Goal: Transaction & Acquisition: Purchase product/service

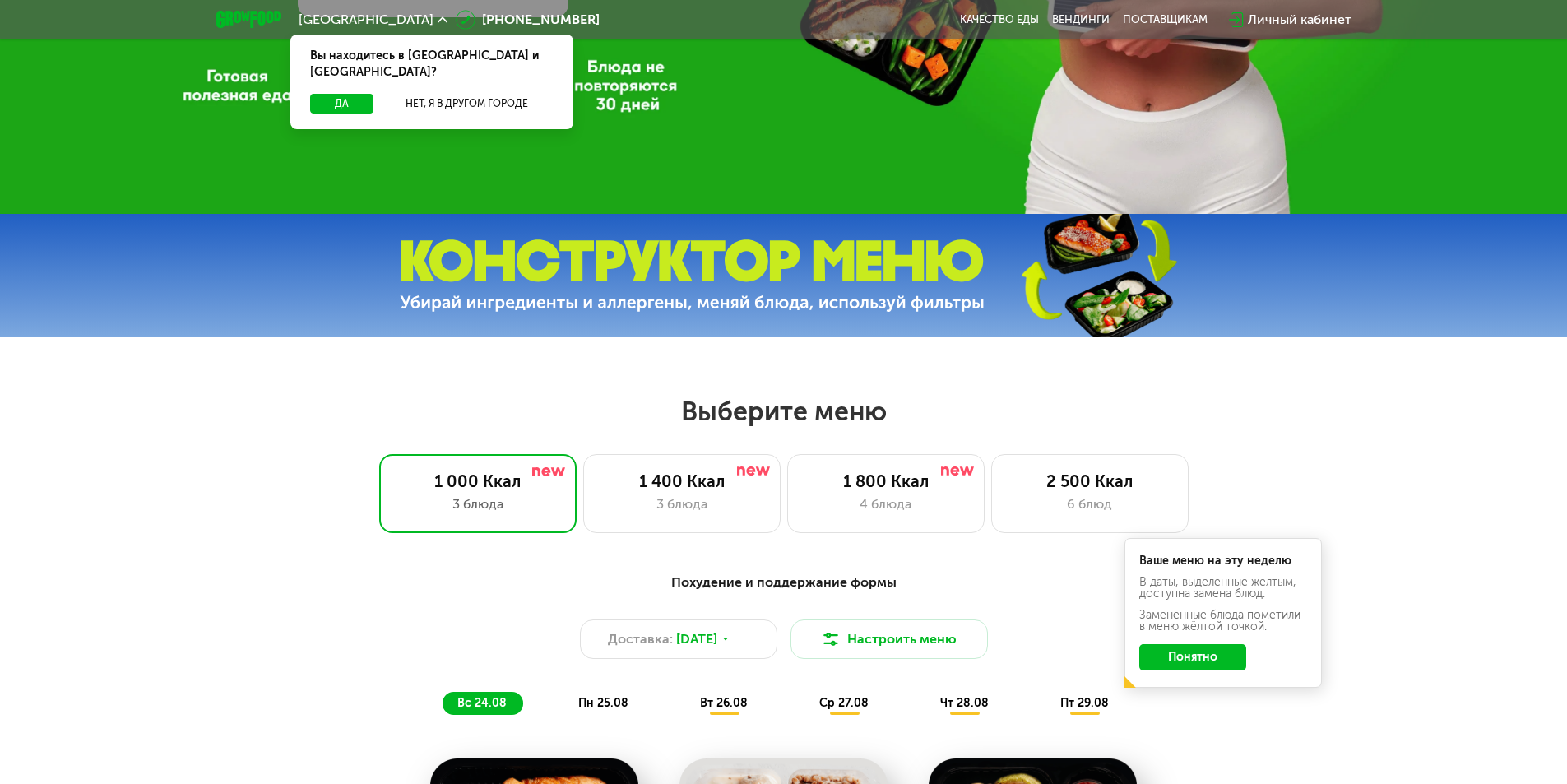
scroll to position [575, 0]
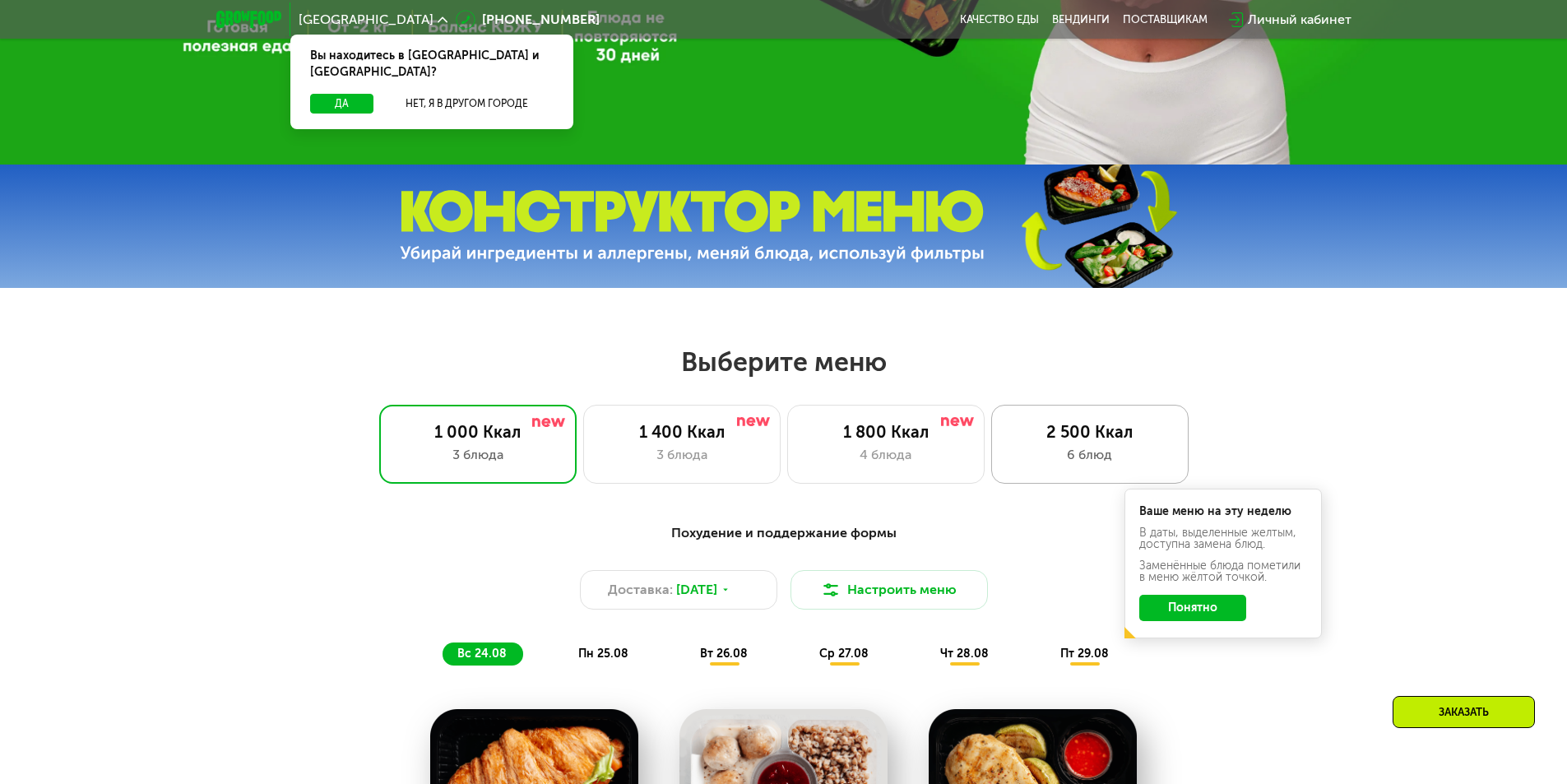
click at [1038, 464] on div "6 блюд" at bounding box center [1090, 454] width 163 height 19
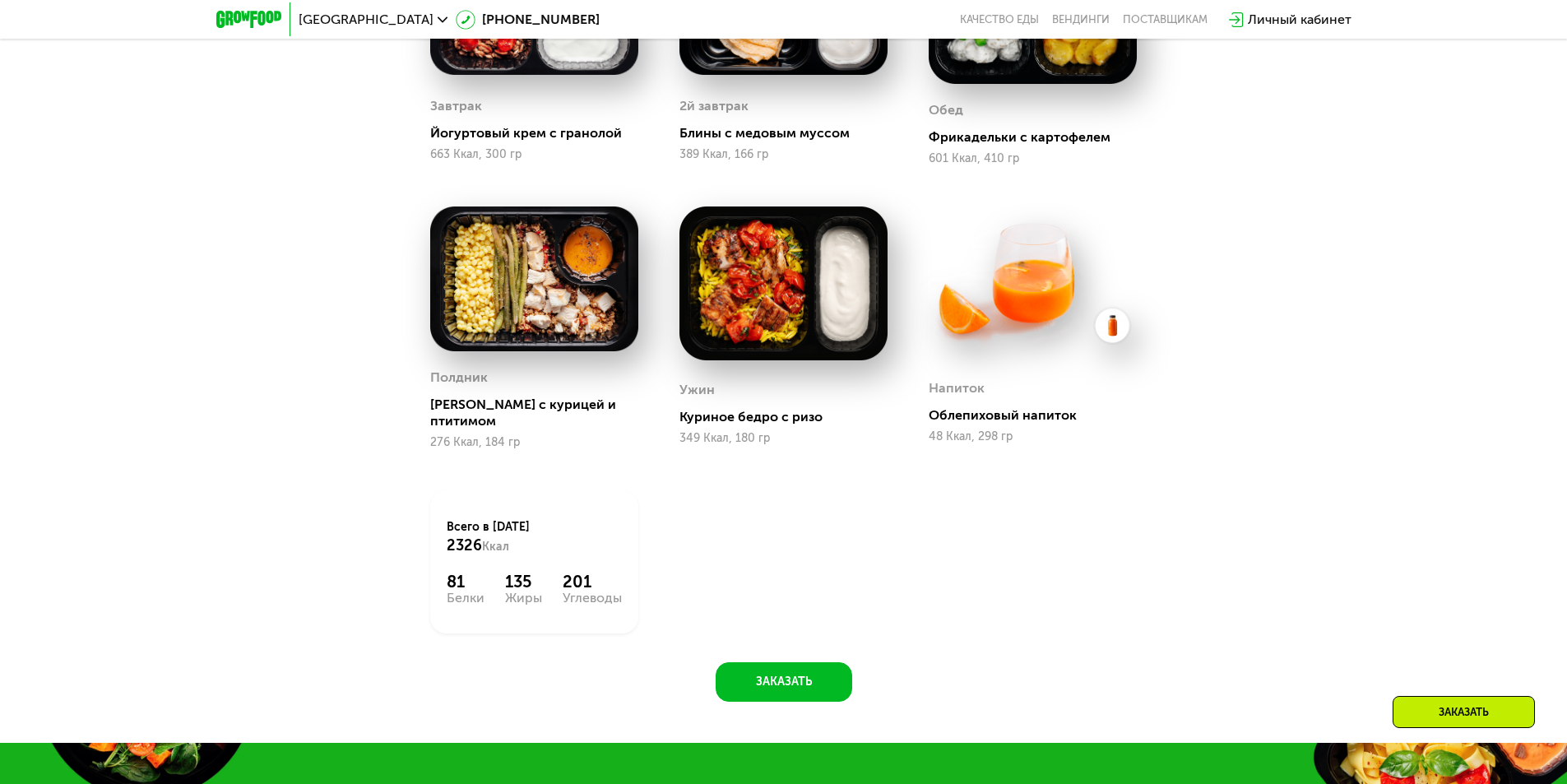
scroll to position [1481, 0]
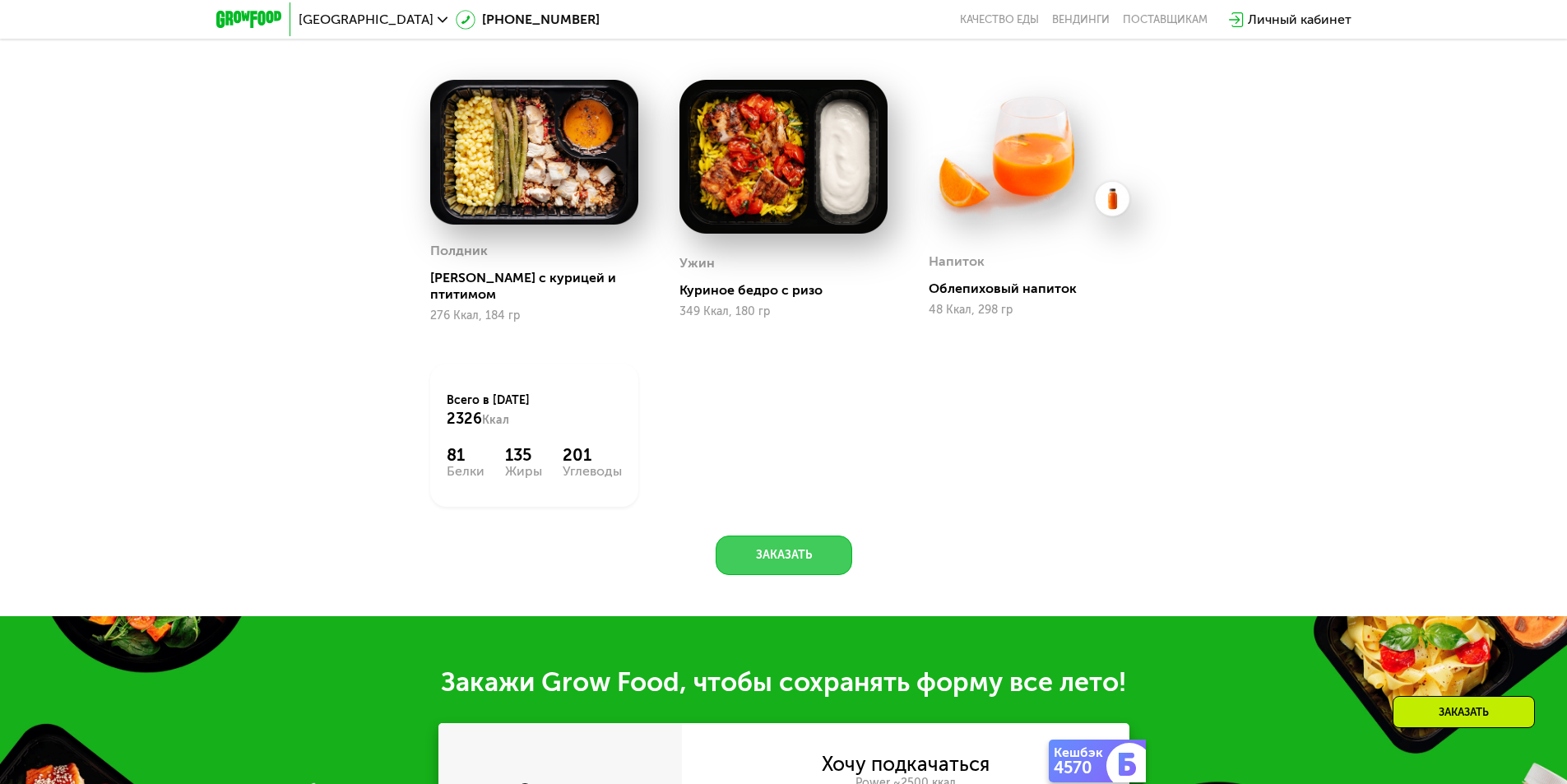
click at [800, 541] on button "Заказать" at bounding box center [784, 554] width 136 height 40
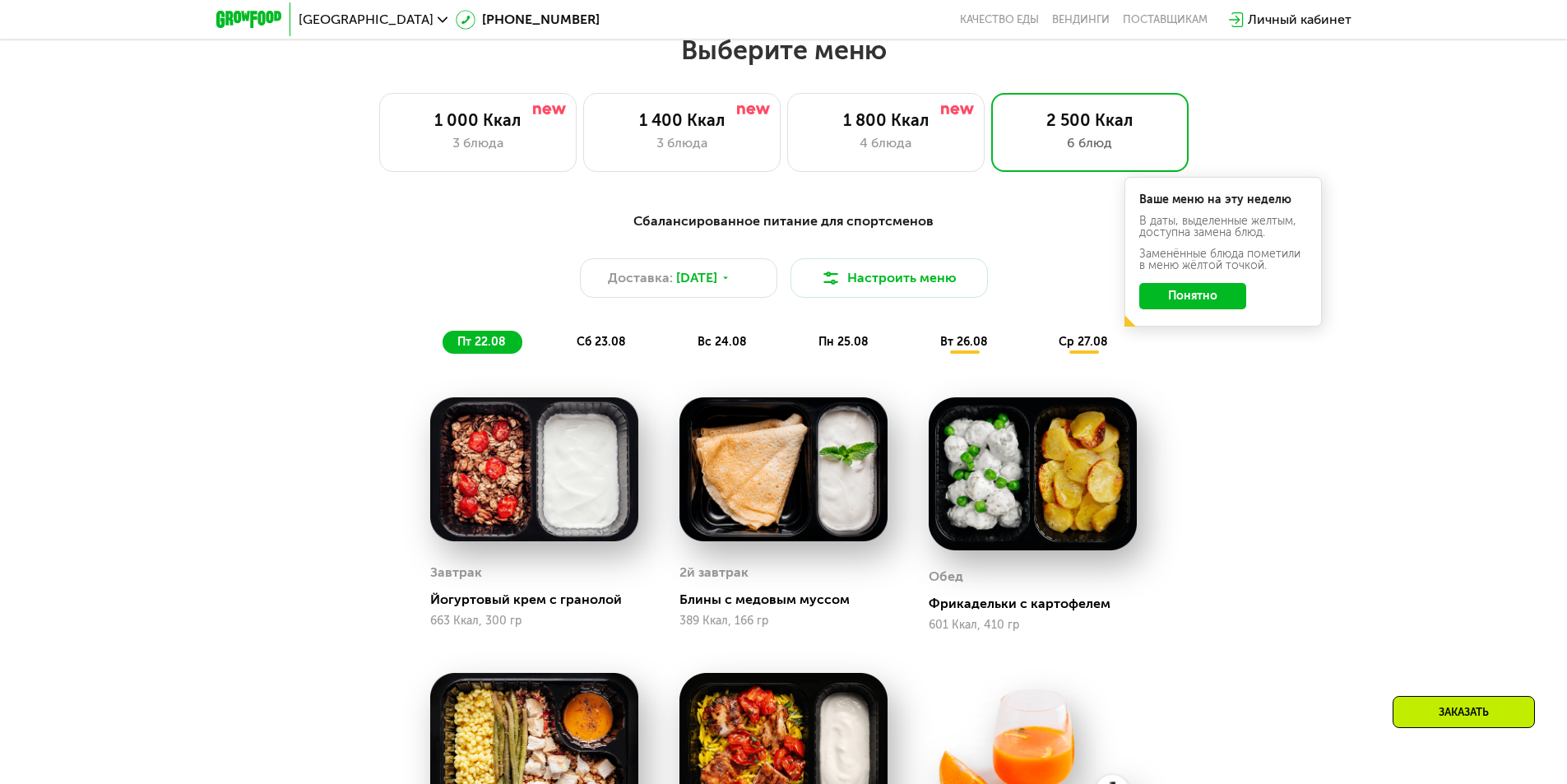
scroll to position [614, 0]
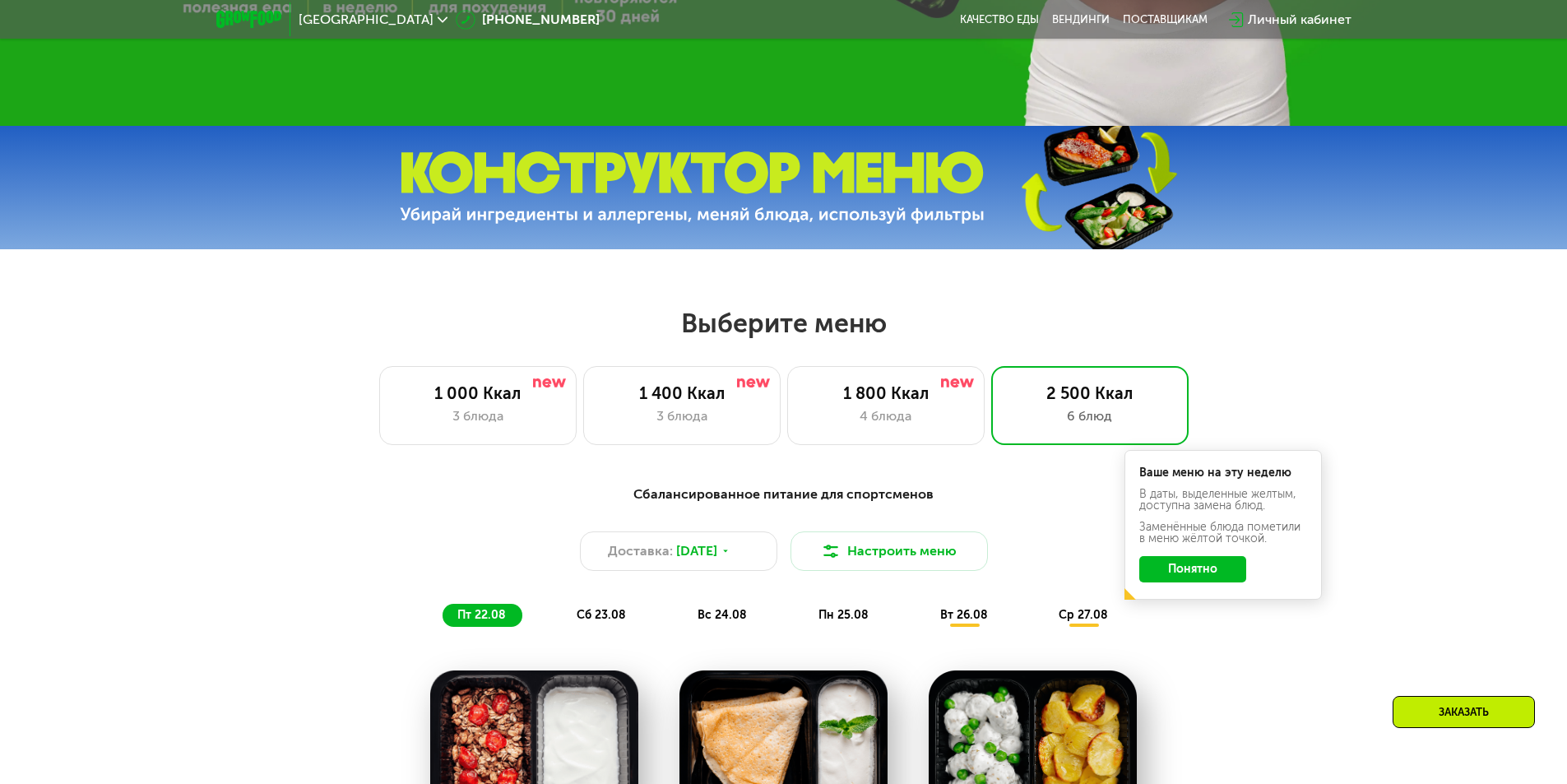
click at [601, 615] on span "сб 23.08" at bounding box center [601, 614] width 50 height 14
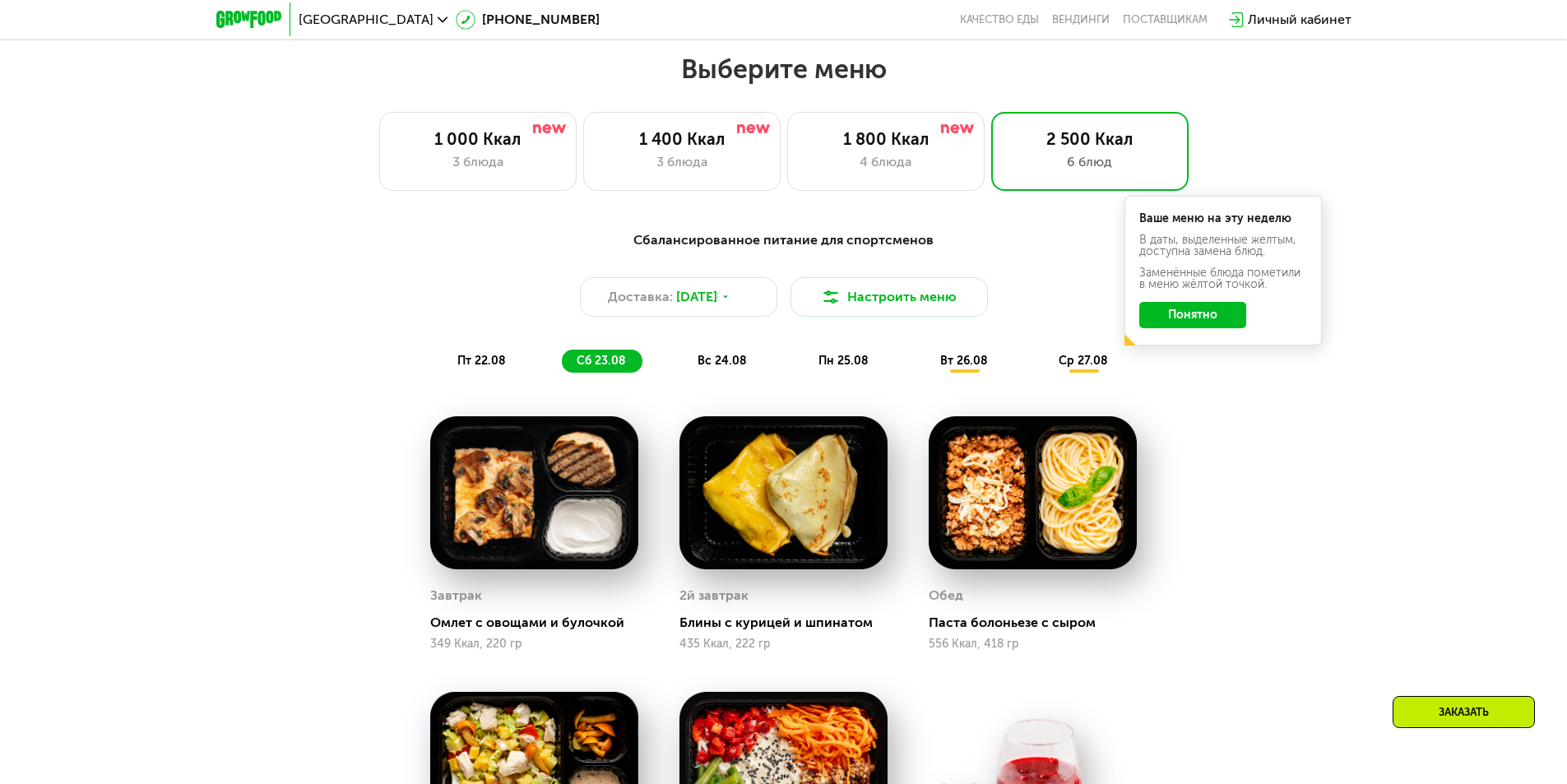
scroll to position [779, 0]
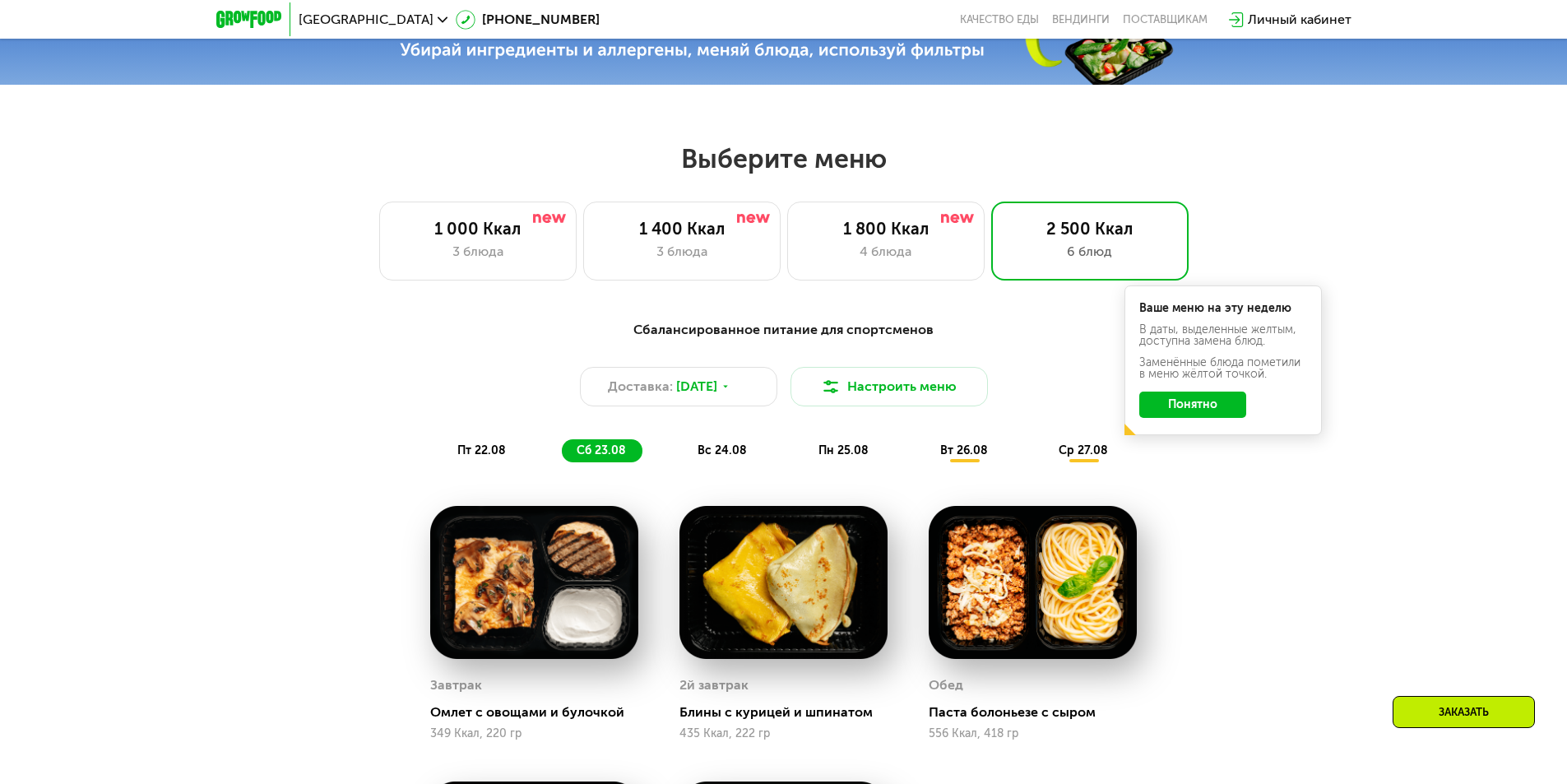
click at [804, 445] on div "вс 24.08" at bounding box center [844, 450] width 82 height 23
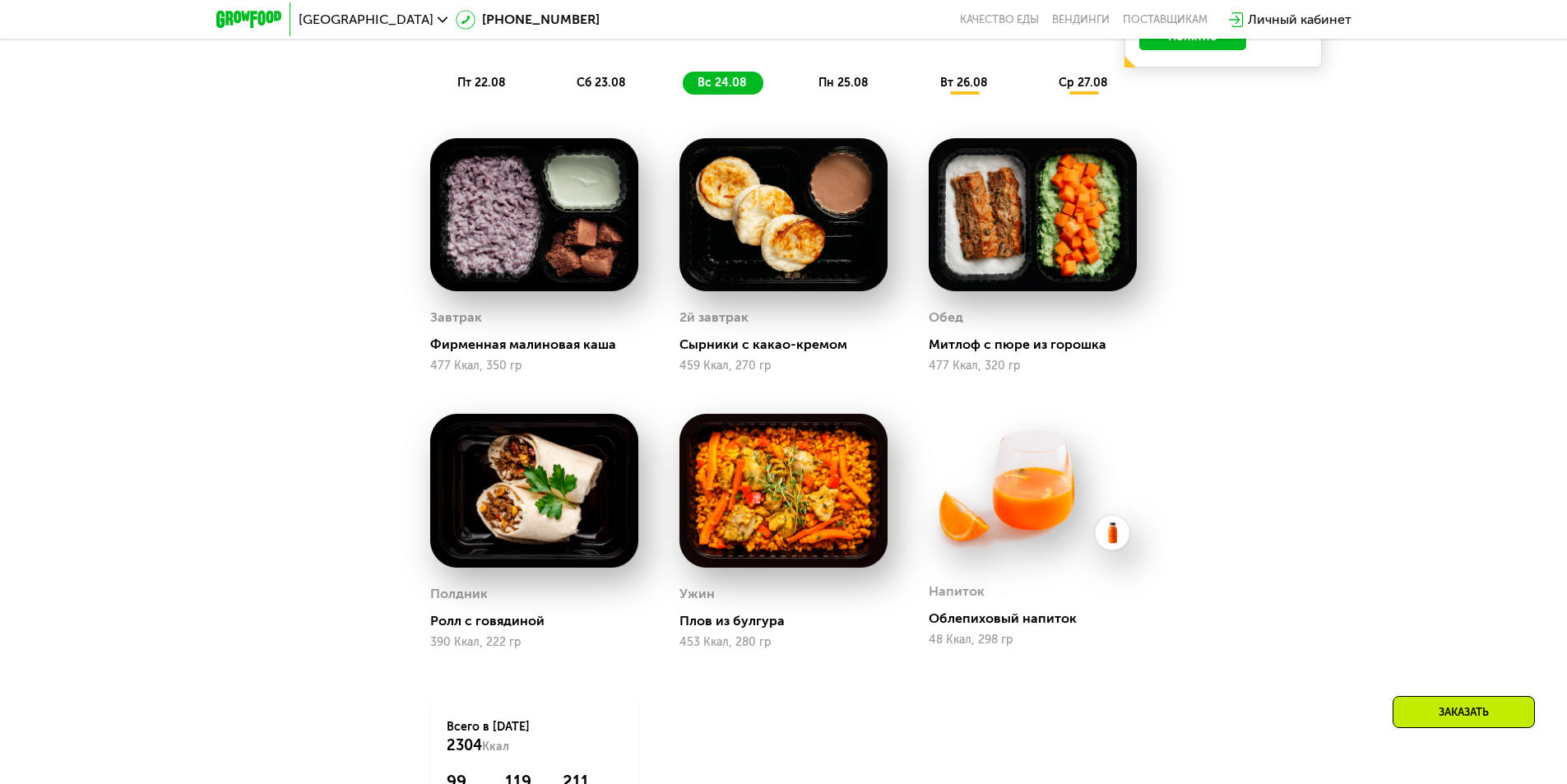
scroll to position [1190, 0]
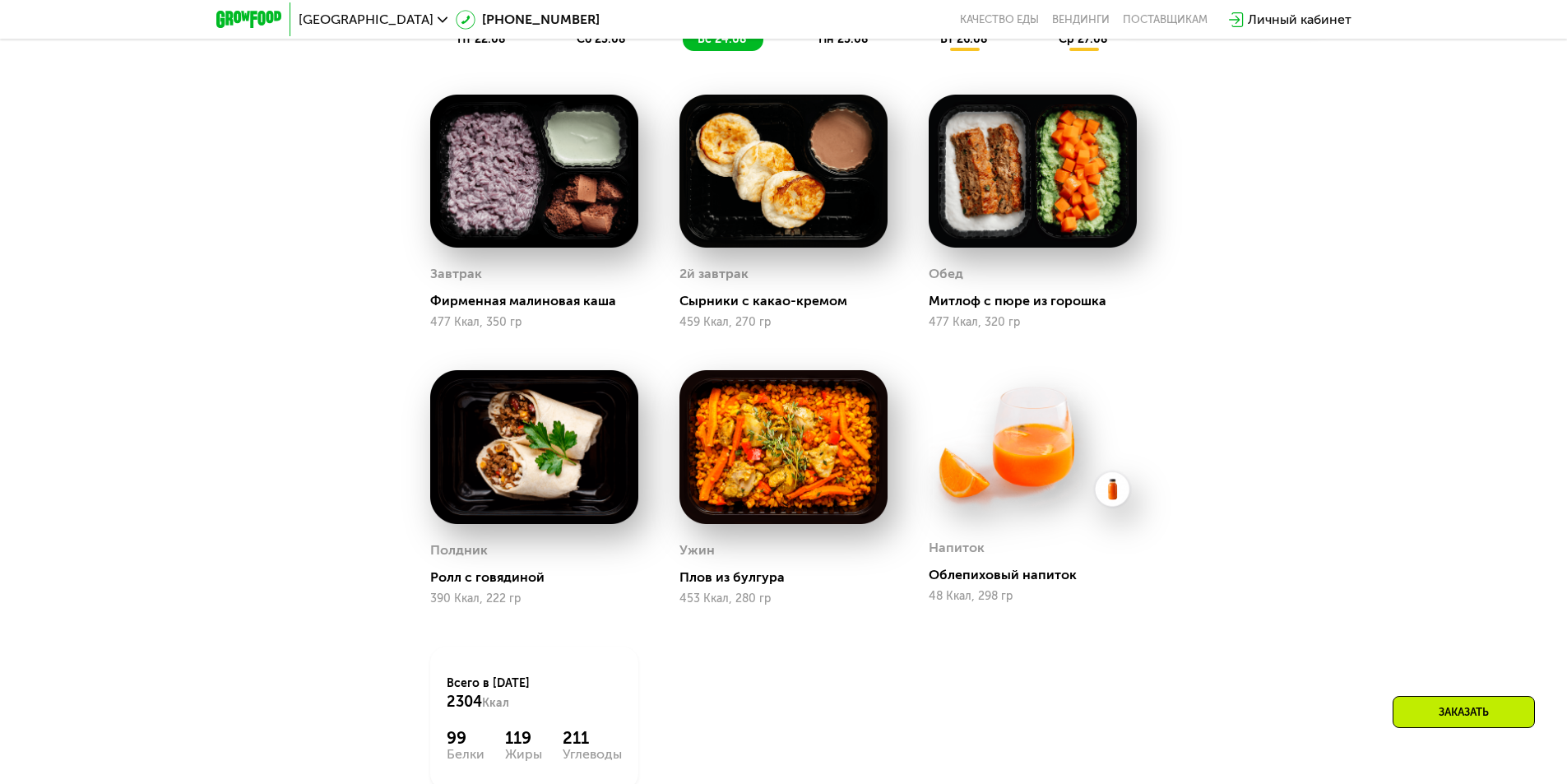
click at [997, 229] on img at bounding box center [1033, 171] width 208 height 154
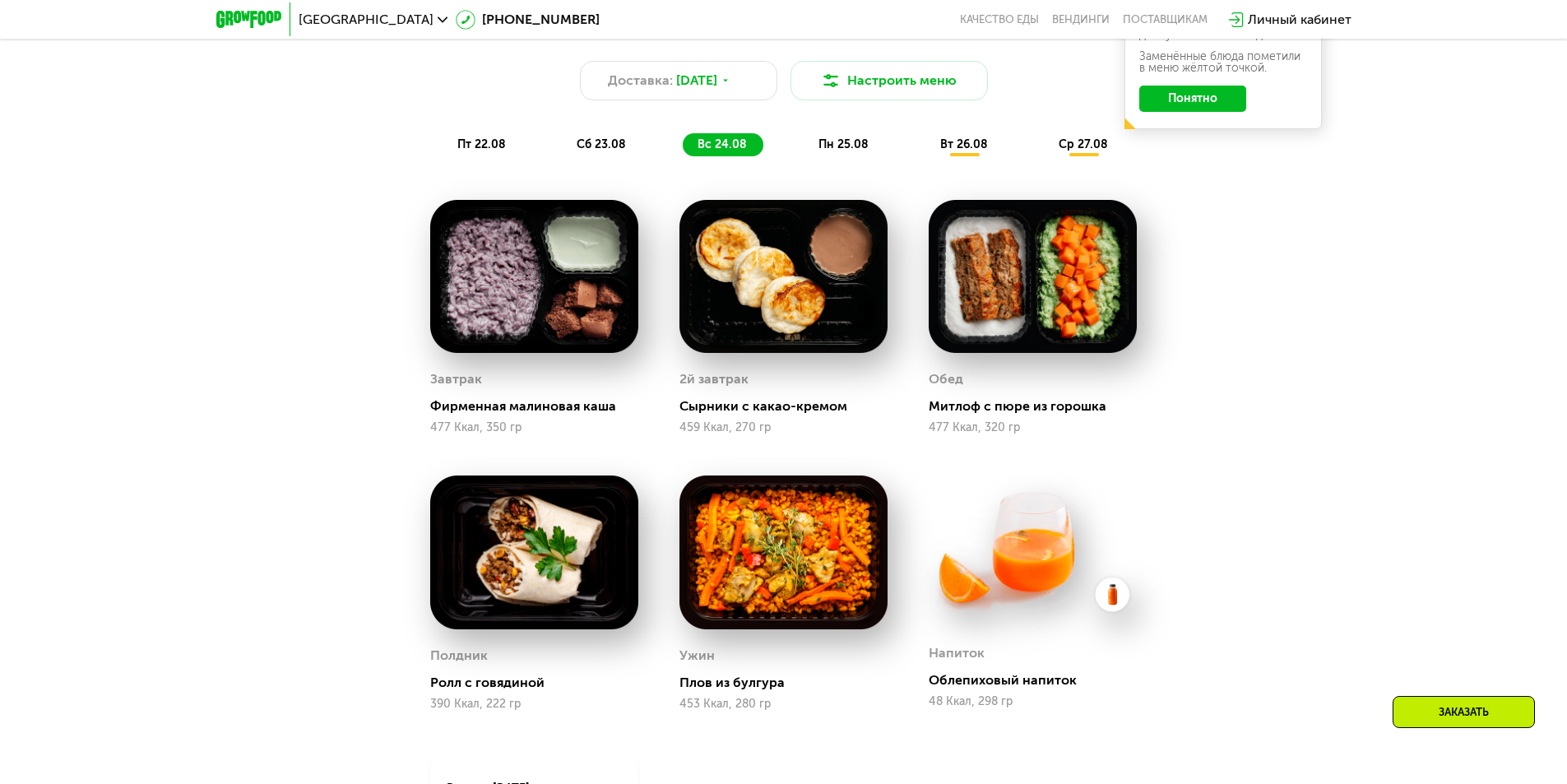
scroll to position [1025, 0]
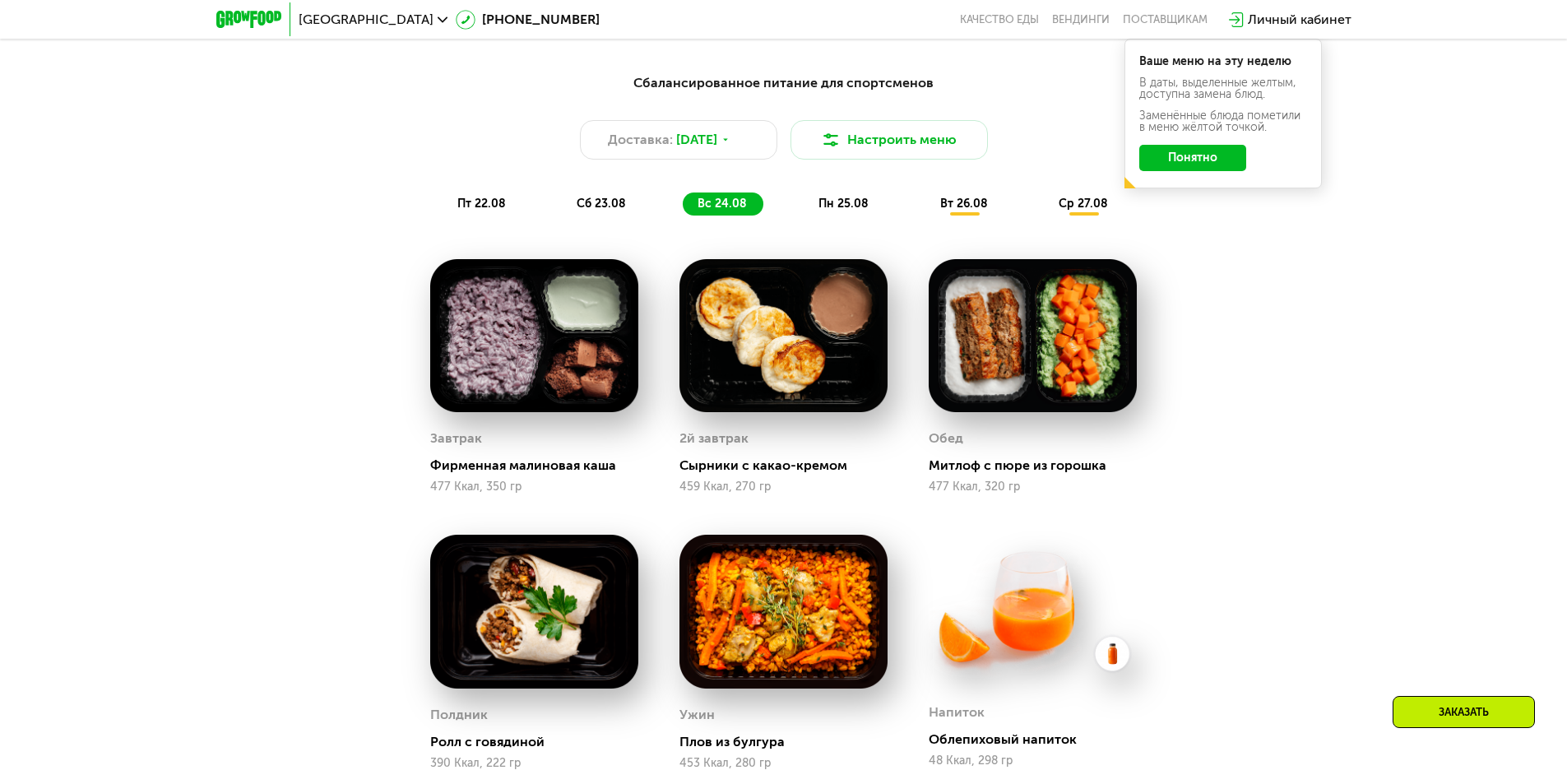
click at [609, 205] on span "сб 23.08" at bounding box center [601, 204] width 50 height 14
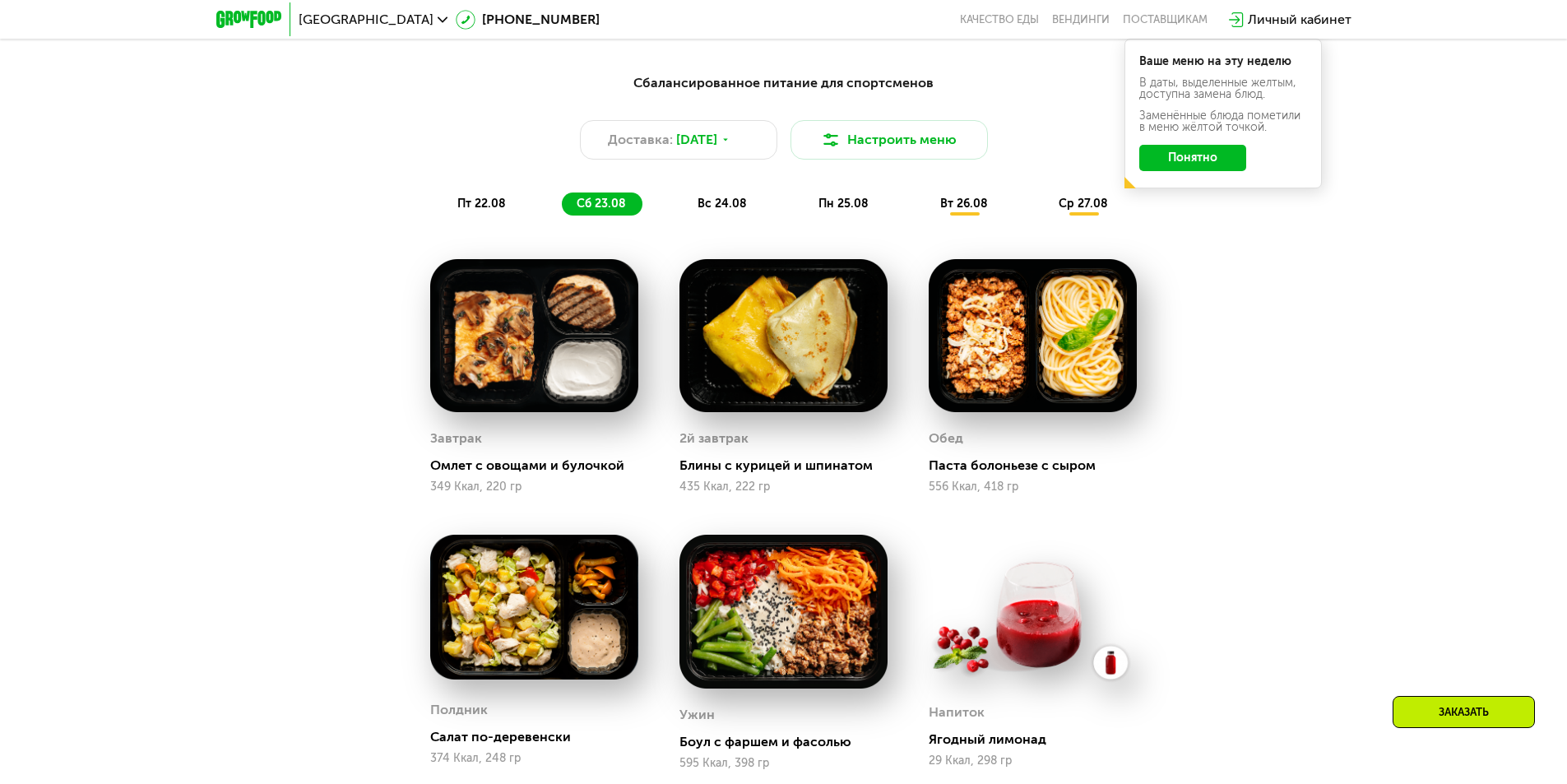
click at [543, 199] on div "пт 22.08 сб 23.08 вс 24.08 пн 25.08 вт 26.08 ср 27.08" at bounding box center [784, 204] width 683 height 23
click at [504, 201] on span "пт 22.08" at bounding box center [482, 204] width 49 height 14
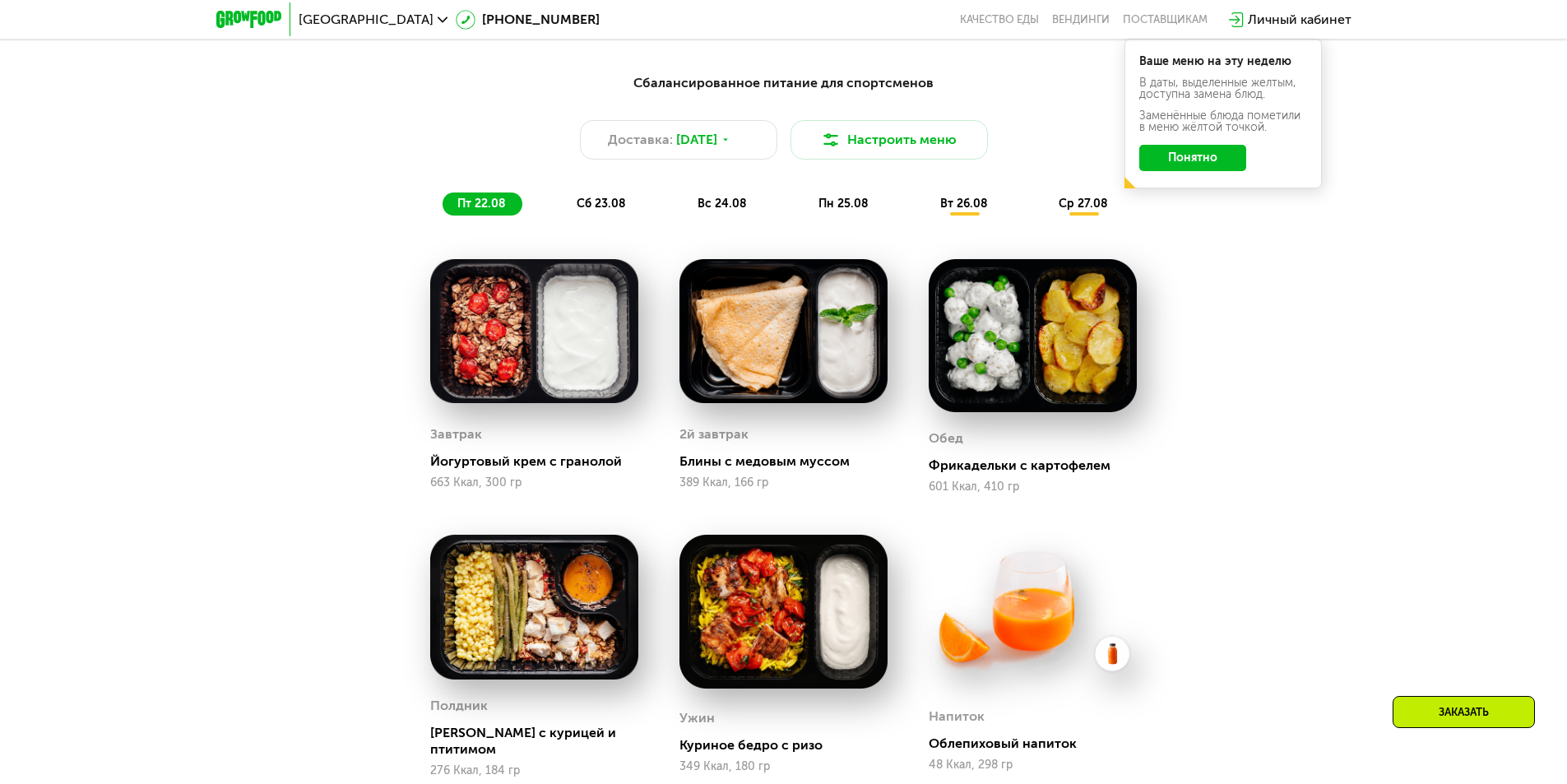
click at [851, 204] on span "пн 25.08" at bounding box center [844, 204] width 50 height 14
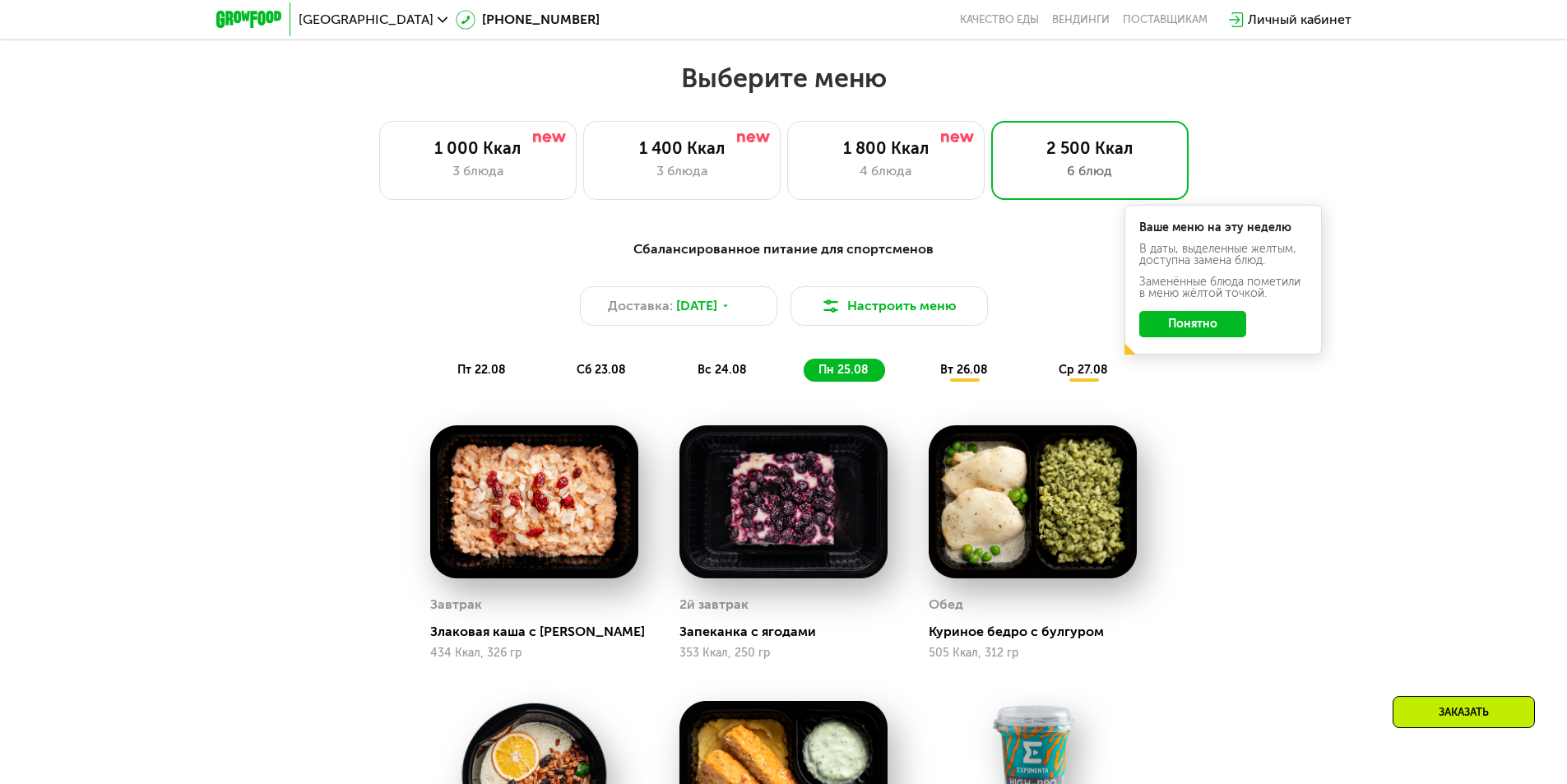
scroll to position [779, 0]
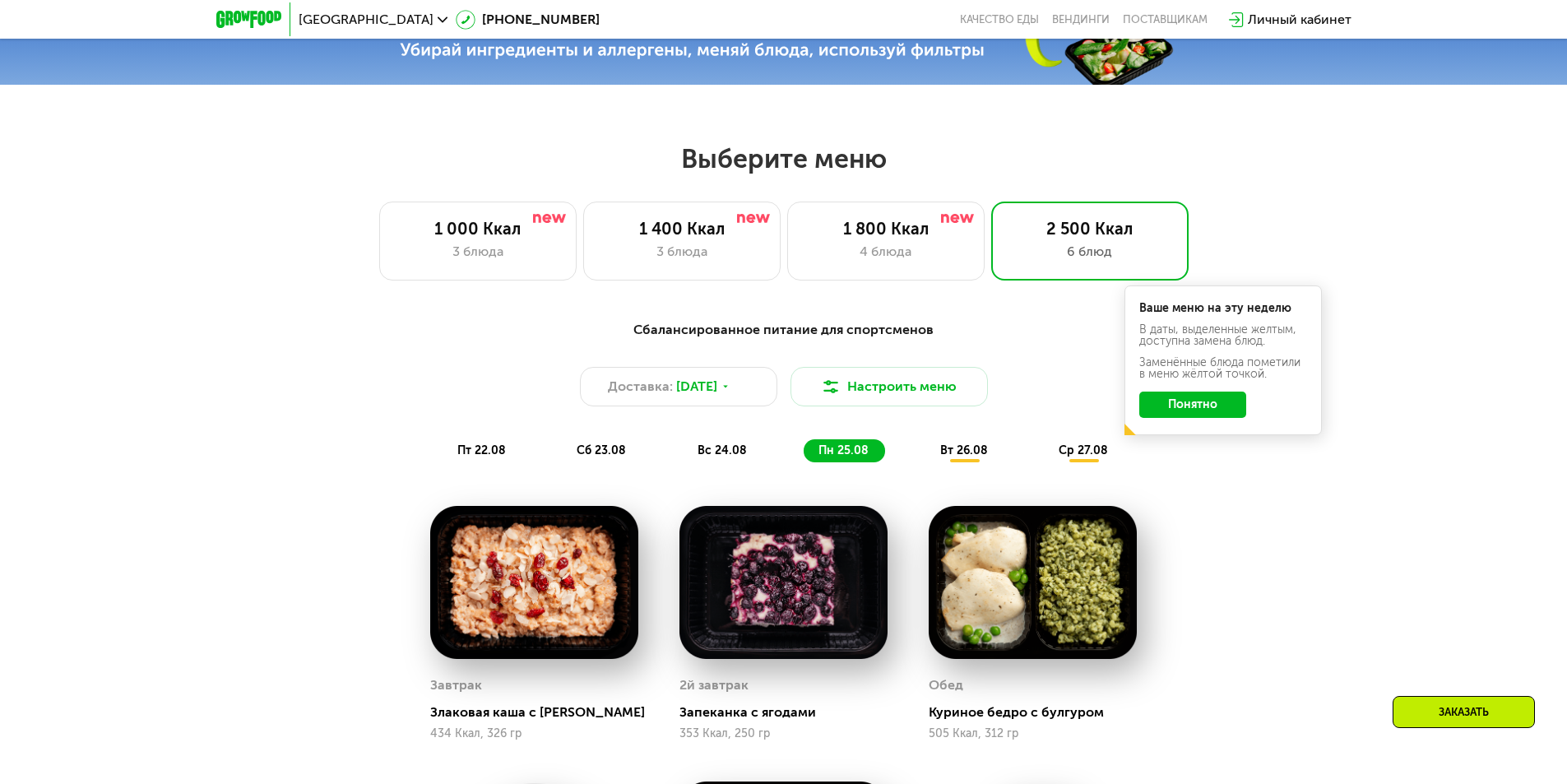
click at [767, 454] on div "пт 22.08 сб 23.08 вс 24.08 пн 25.08 вт 26.08 ср 27.08" at bounding box center [784, 450] width 683 height 23
click at [713, 450] on span "вс 24.08" at bounding box center [722, 450] width 50 height 14
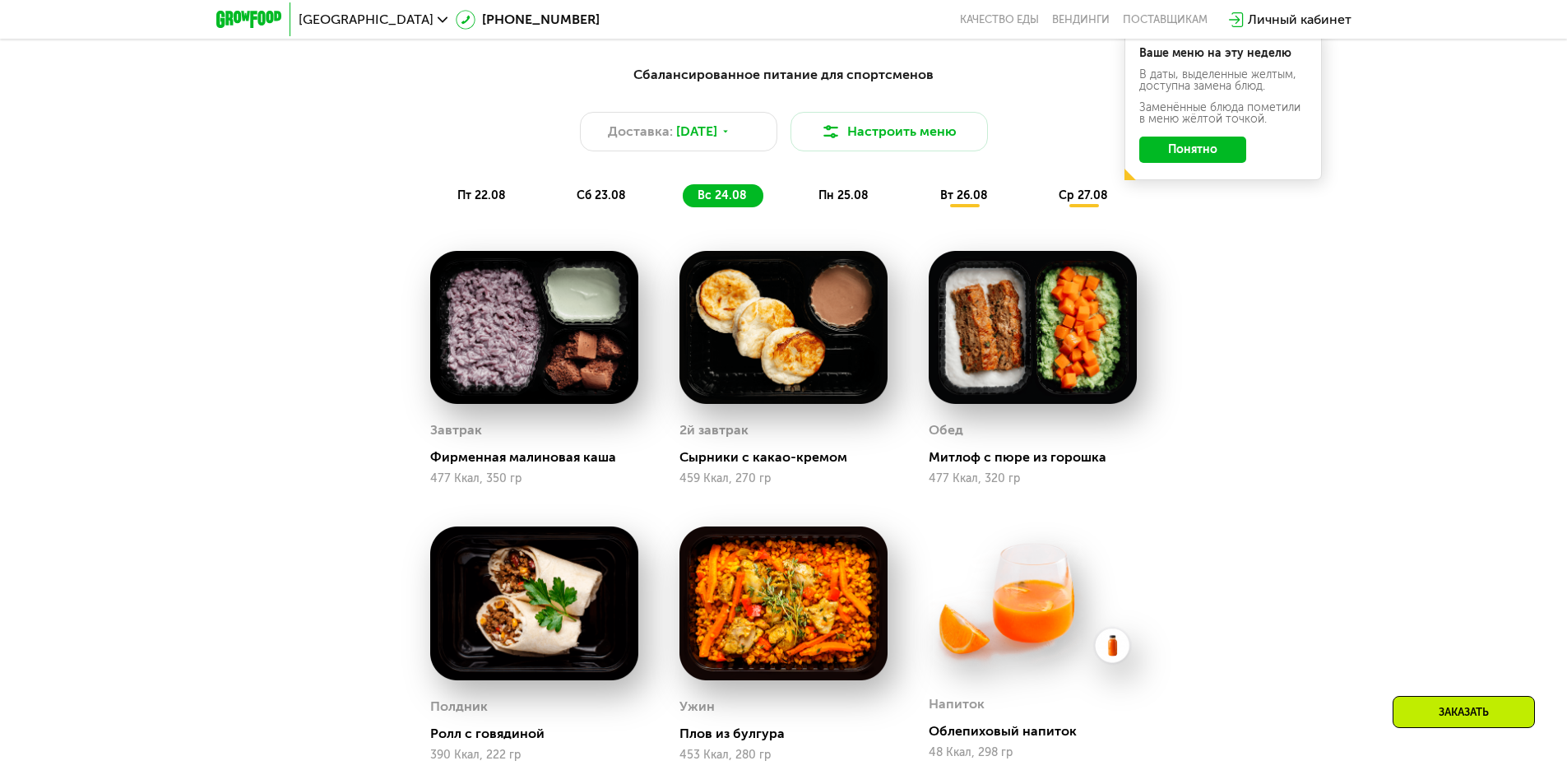
scroll to position [1025, 0]
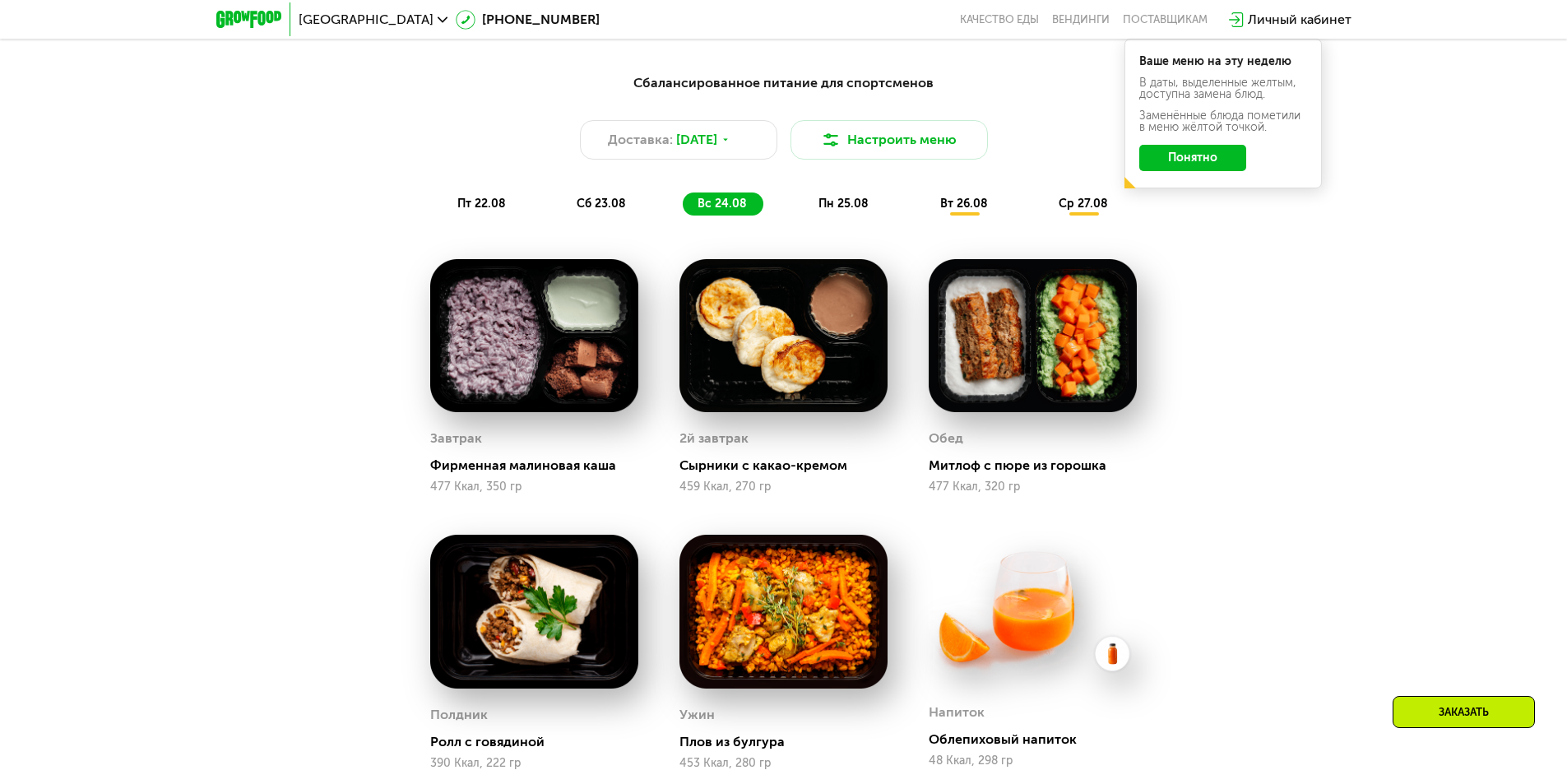
click at [603, 206] on span "сб 23.08" at bounding box center [601, 204] width 50 height 14
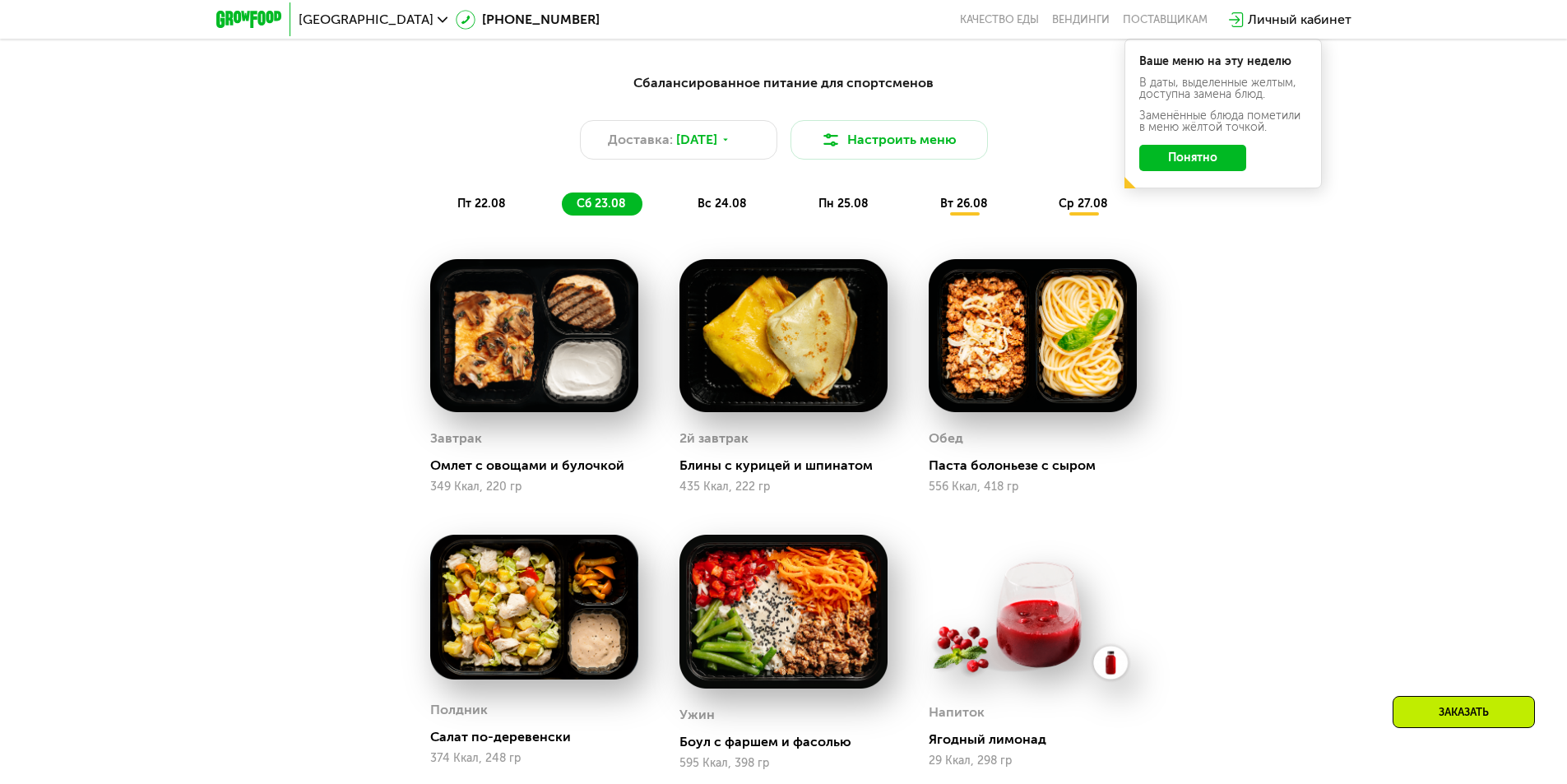
drag, startPoint x: 470, startPoint y: 202, endPoint x: 550, endPoint y: 326, distance: 147.6
click at [469, 202] on span "пт 22.08" at bounding box center [482, 204] width 49 height 14
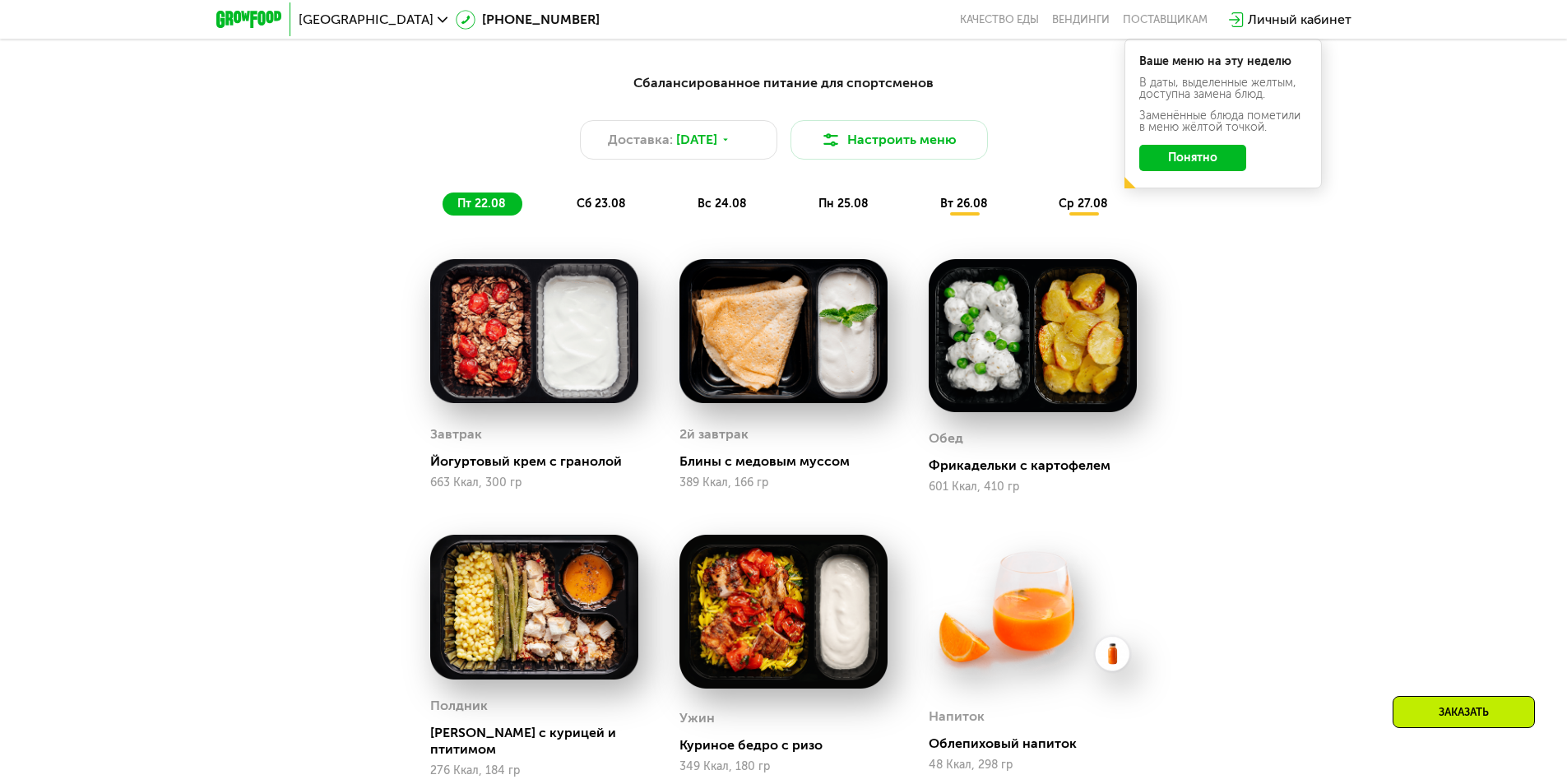
click at [854, 183] on div "Сбалансированное питание для спортсменов Доставка: [DATE] Настроить меню пт 22.…" at bounding box center [784, 144] width 974 height 142
click at [846, 210] on span "пн 25.08" at bounding box center [844, 204] width 50 height 14
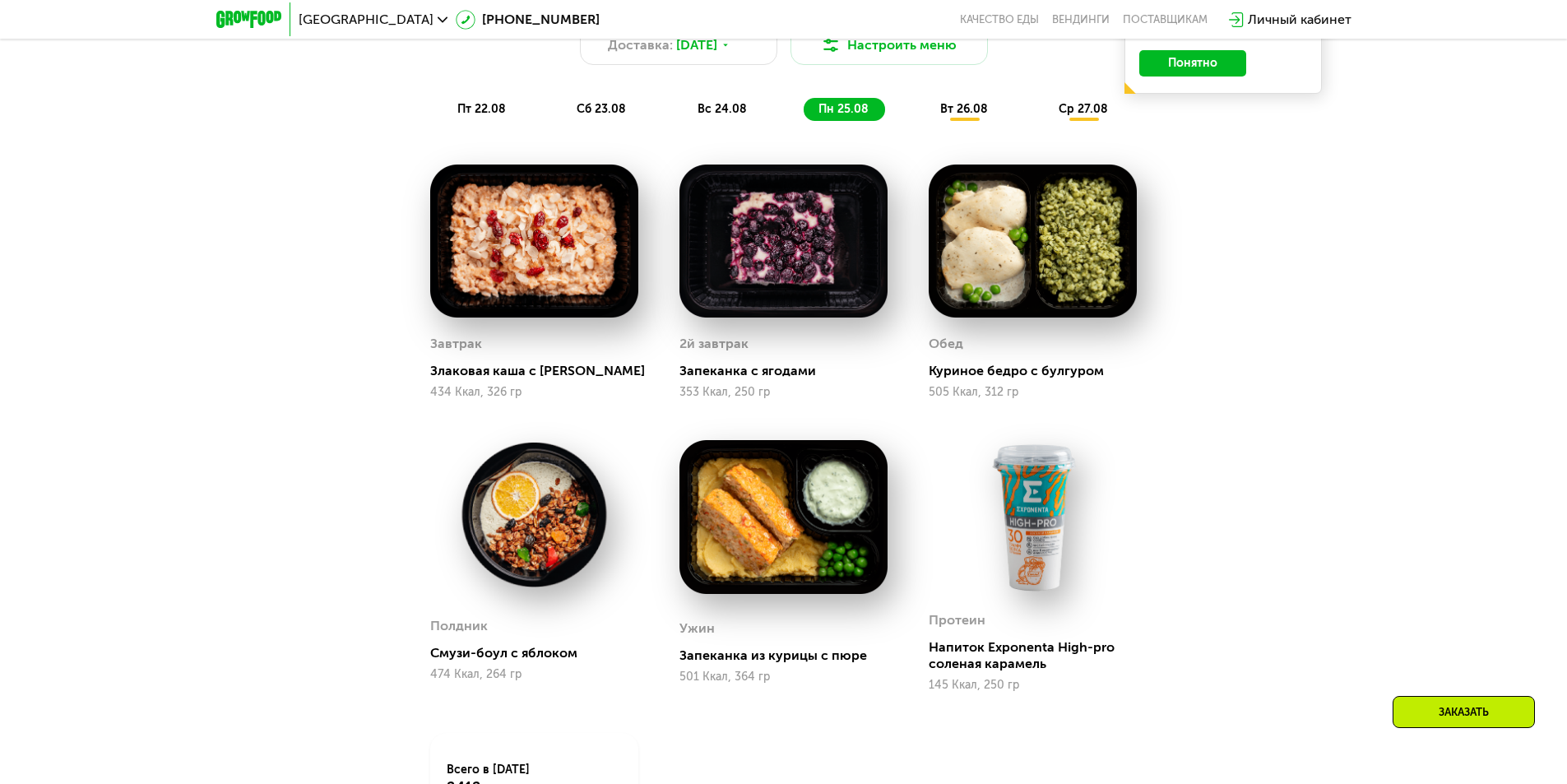
scroll to position [1108, 0]
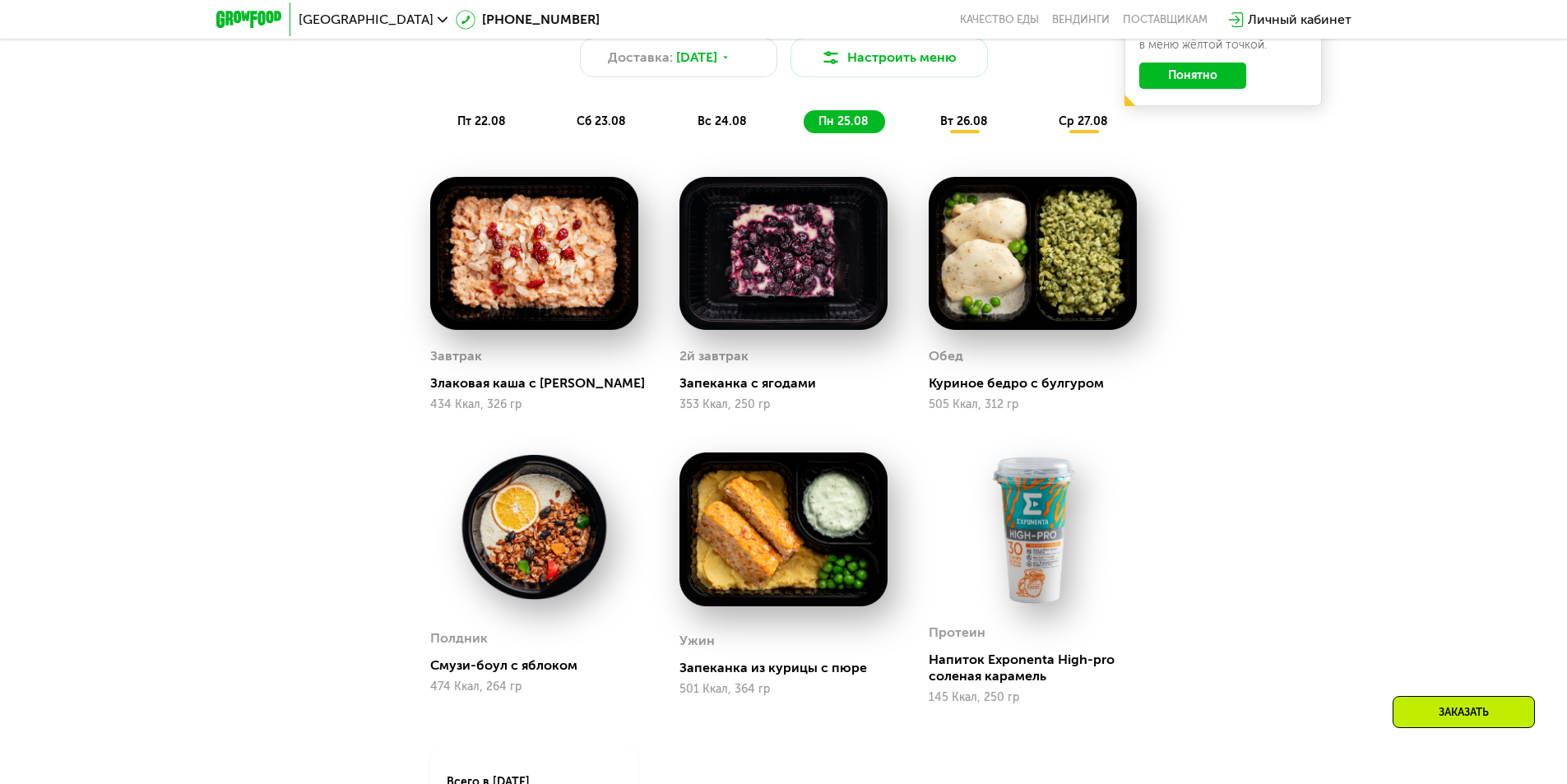
click at [965, 128] on span "вт 26.08" at bounding box center [964, 121] width 48 height 14
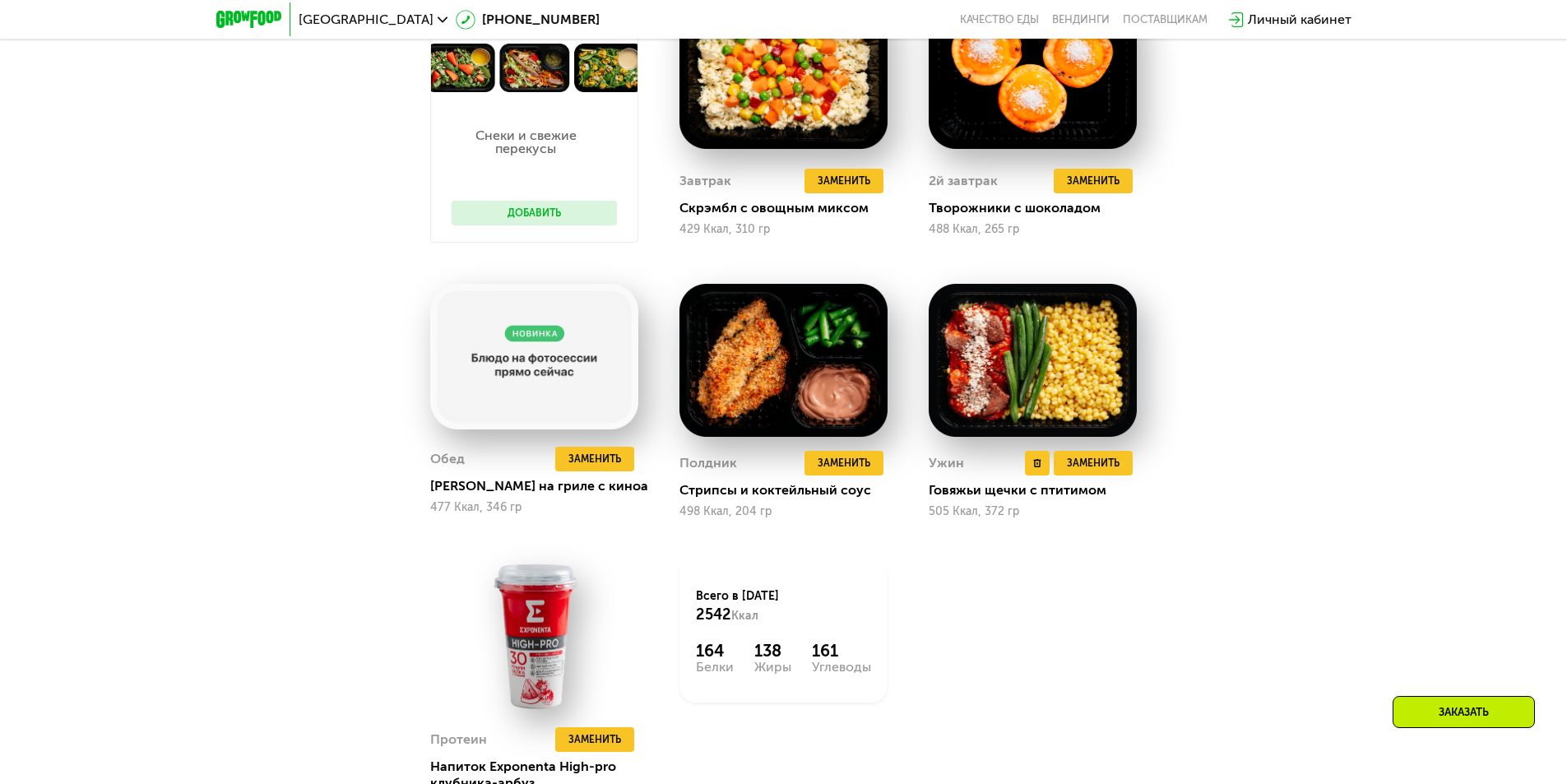
scroll to position [1272, 0]
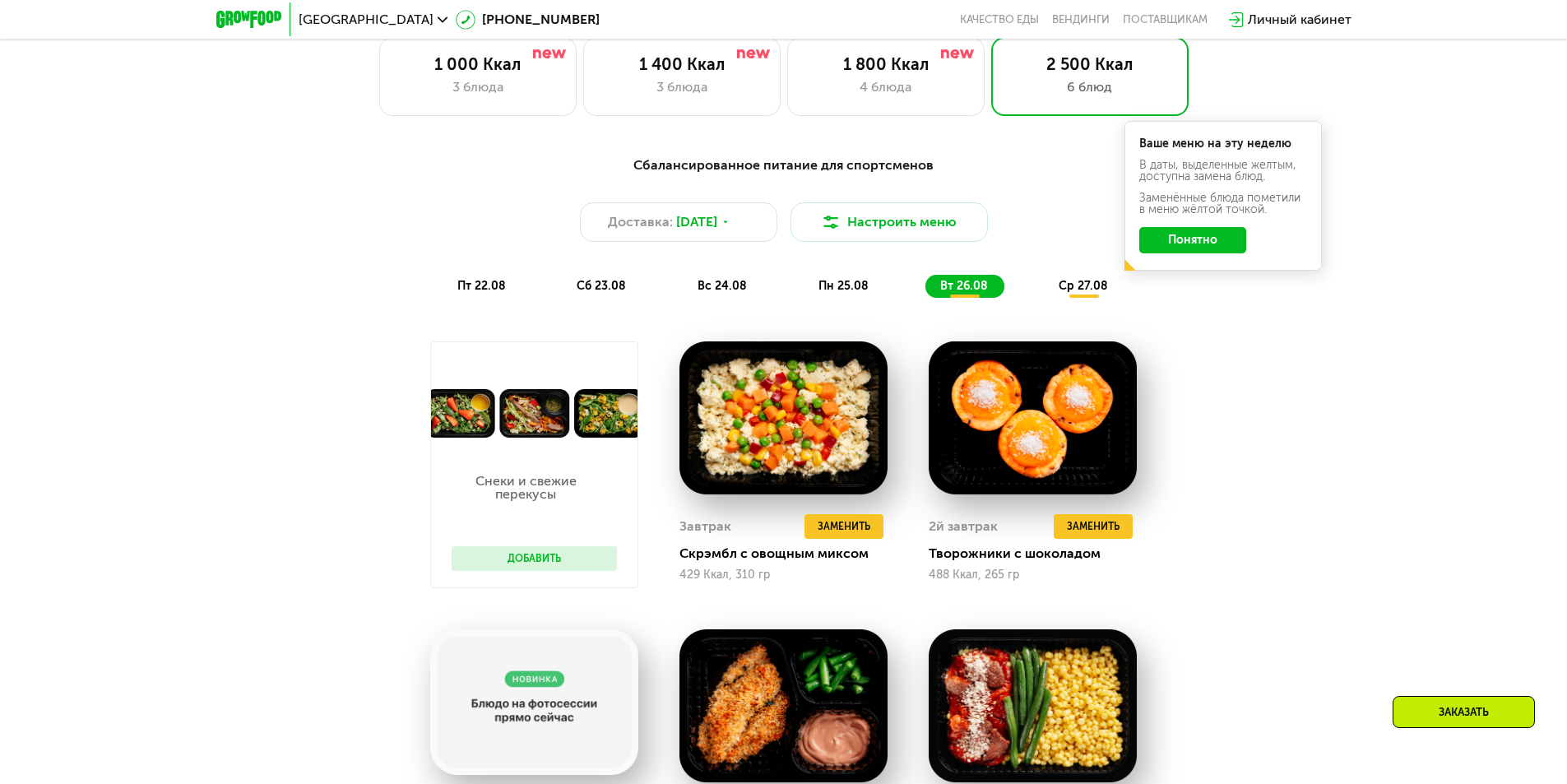
click at [1077, 282] on div "ср 27.08" at bounding box center [1084, 285] width 81 height 23
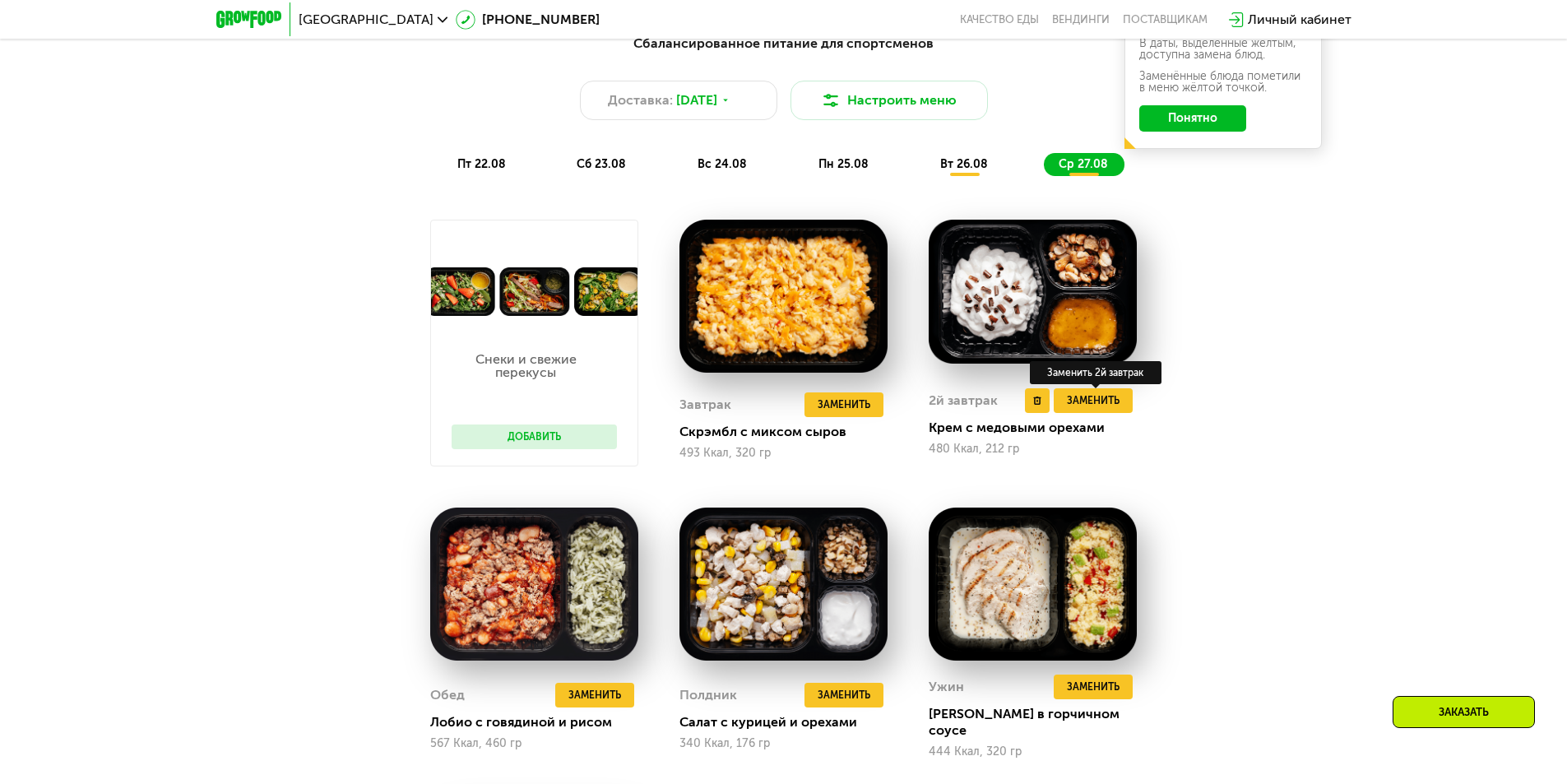
scroll to position [1025, 0]
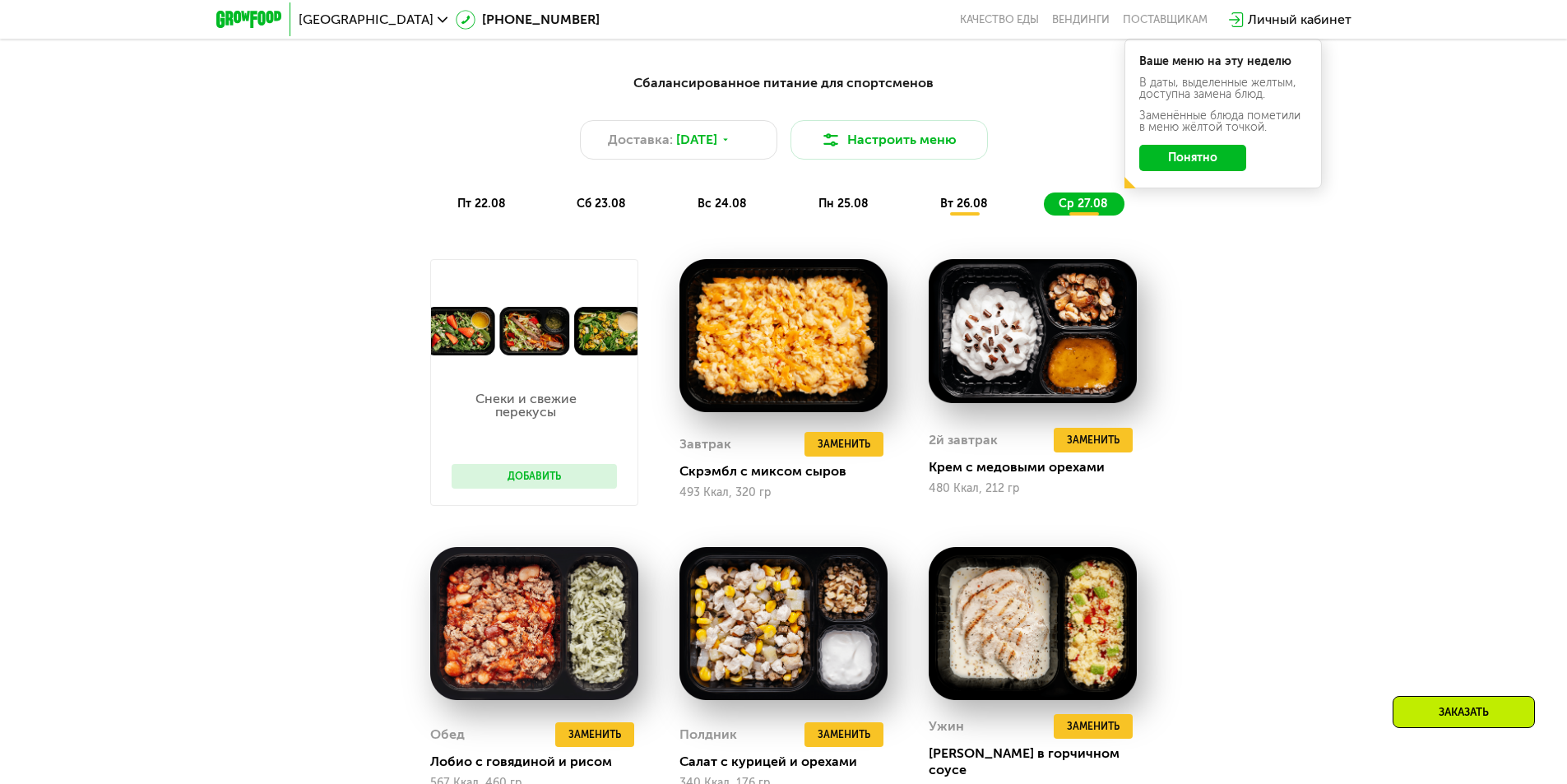
click at [982, 207] on span "вт 26.08" at bounding box center [964, 204] width 48 height 14
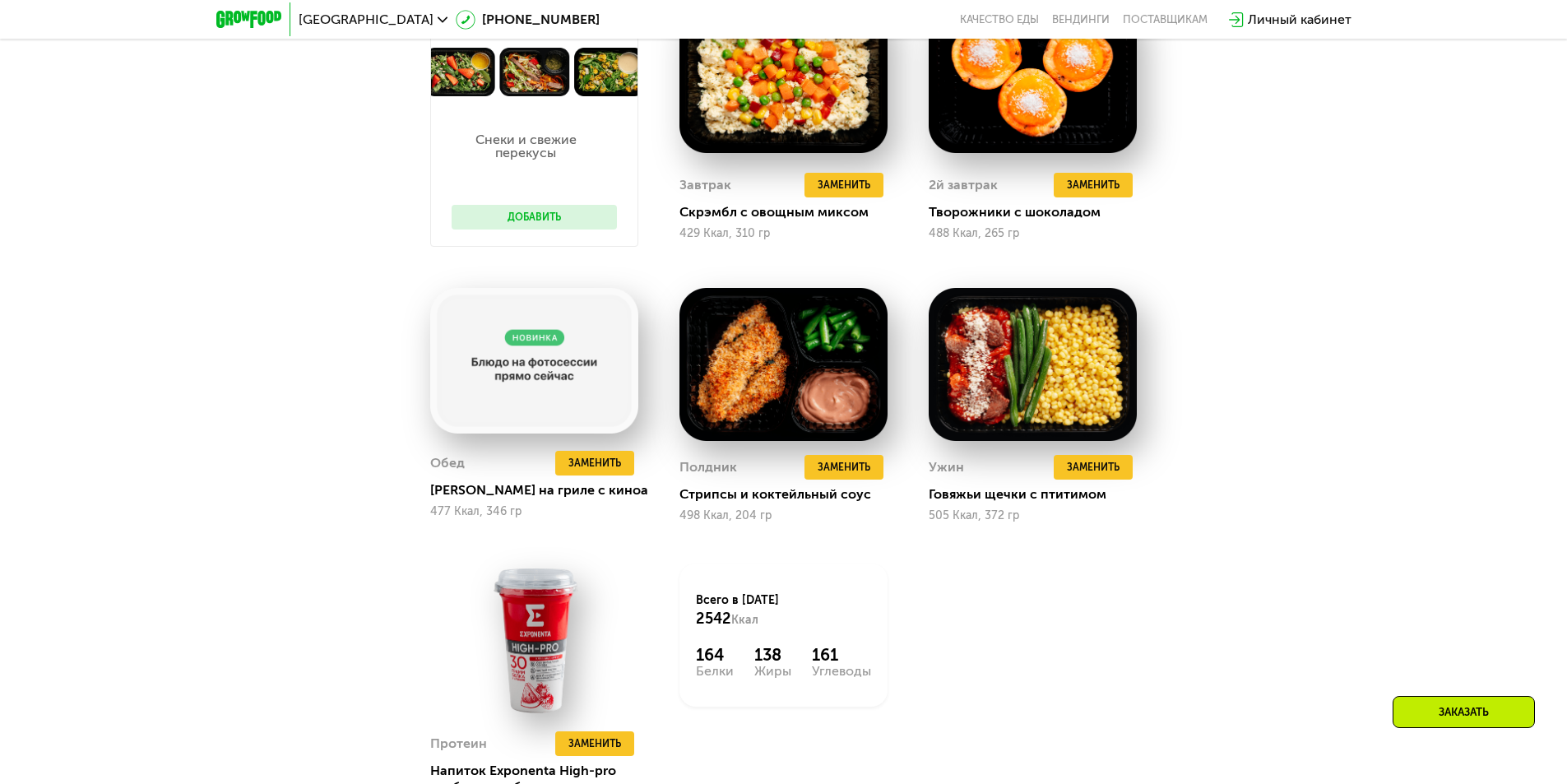
scroll to position [1190, 0]
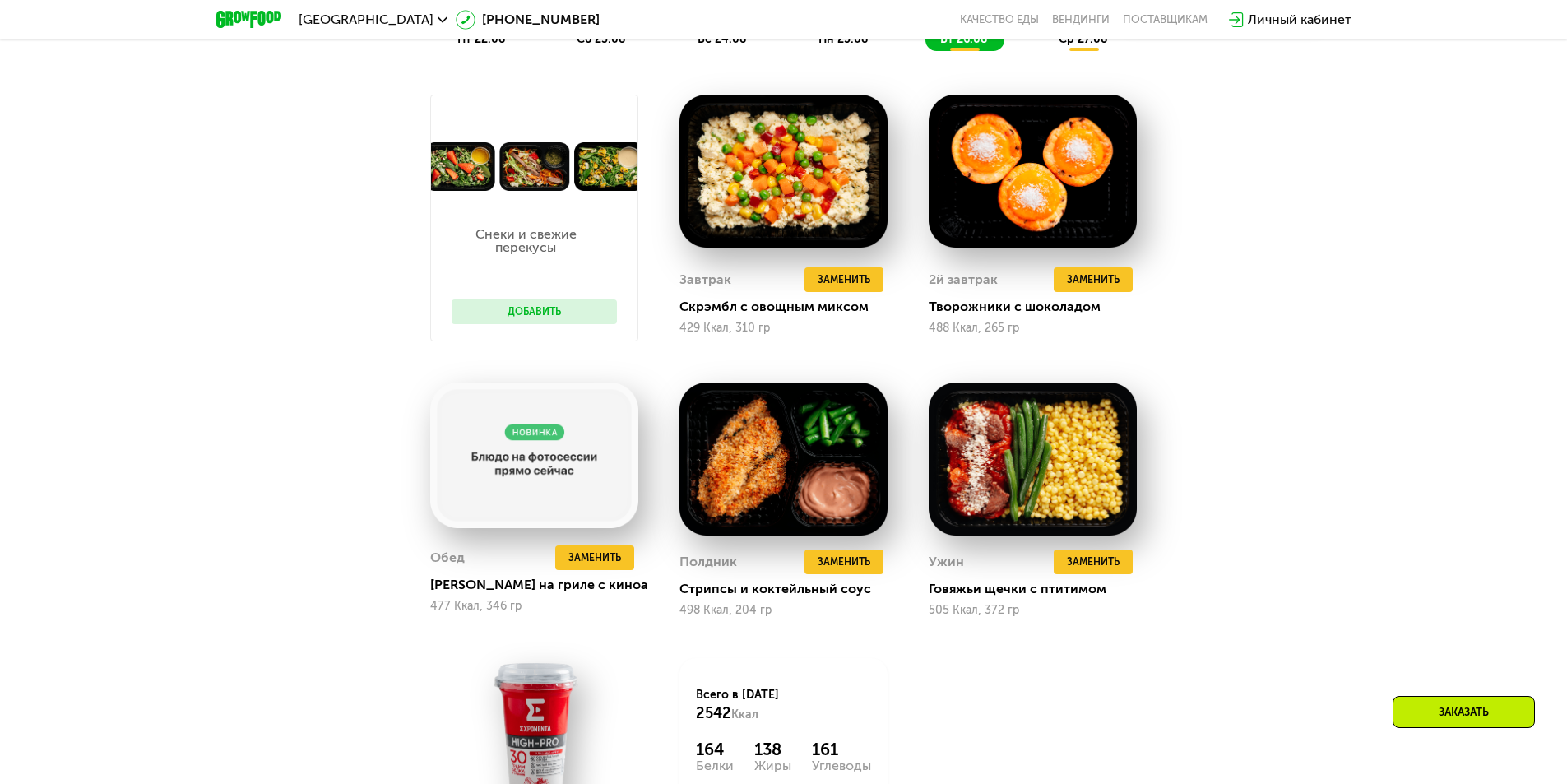
click at [546, 319] on button "Добавить" at bounding box center [534, 311] width 165 height 24
click at [550, 313] on button "Добавить" at bounding box center [534, 311] width 165 height 24
click at [522, 177] on img at bounding box center [534, 167] width 206 height 49
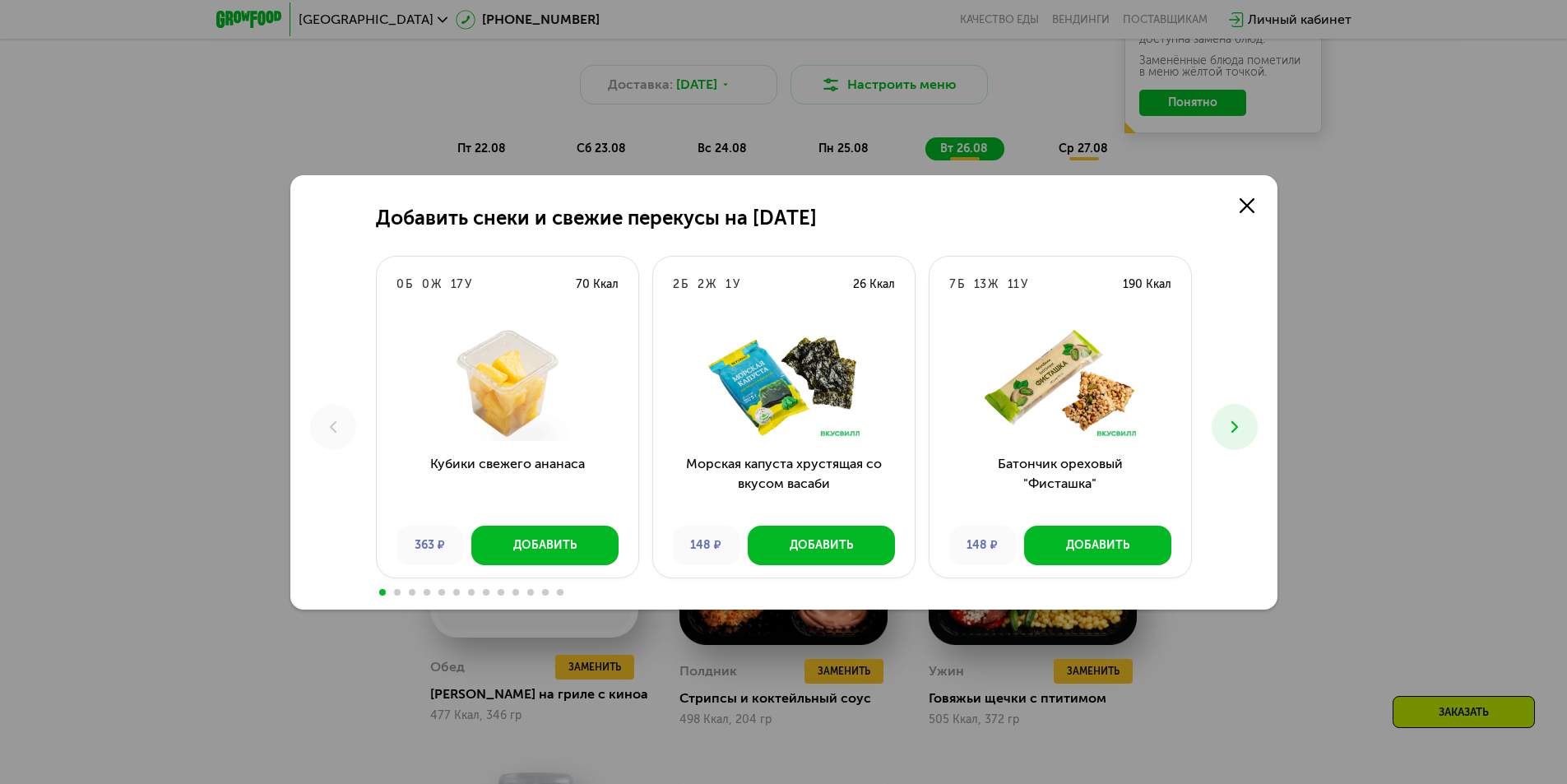
scroll to position [1025, 0]
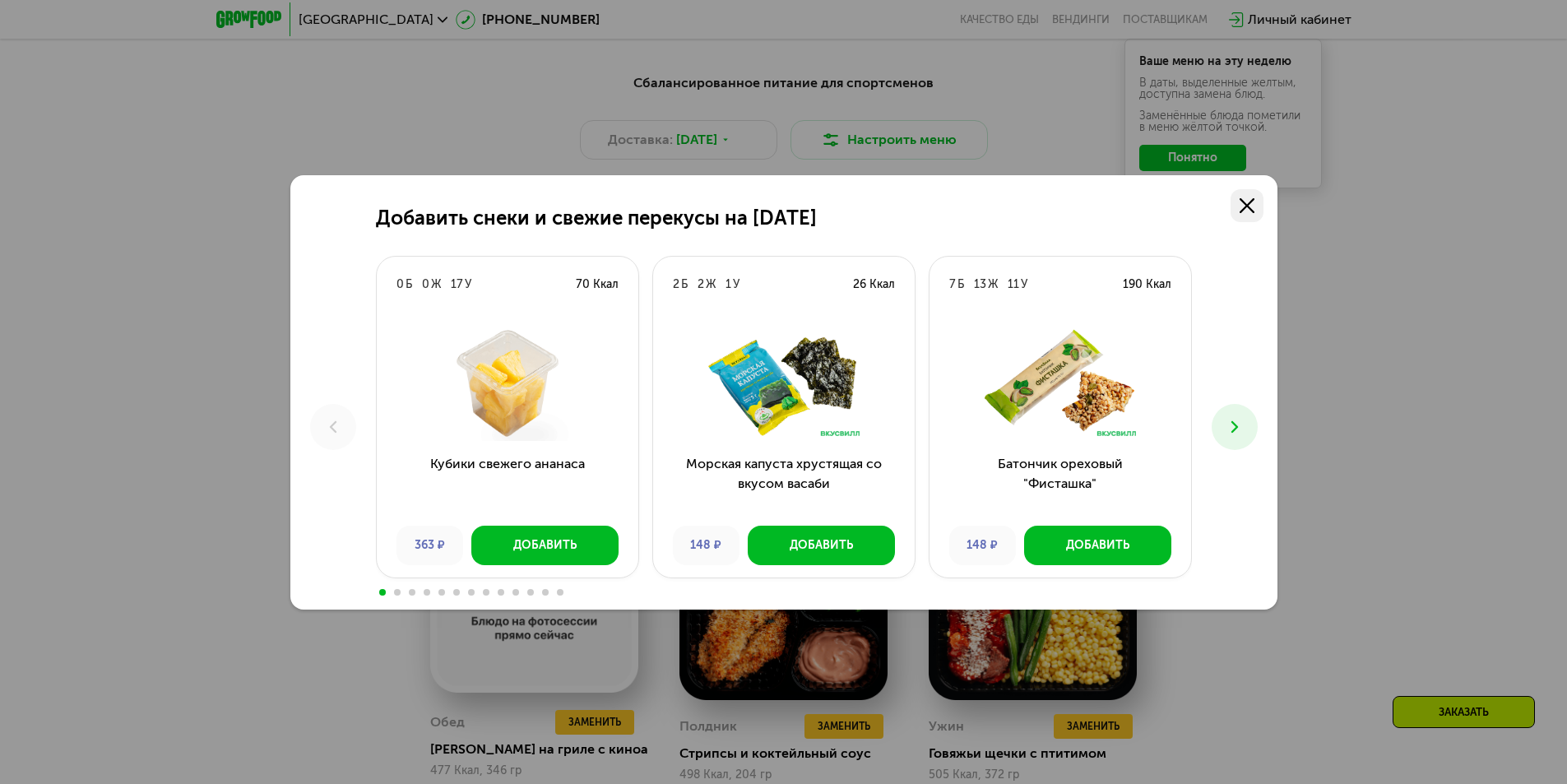
click at [1250, 213] on link at bounding box center [1246, 205] width 33 height 33
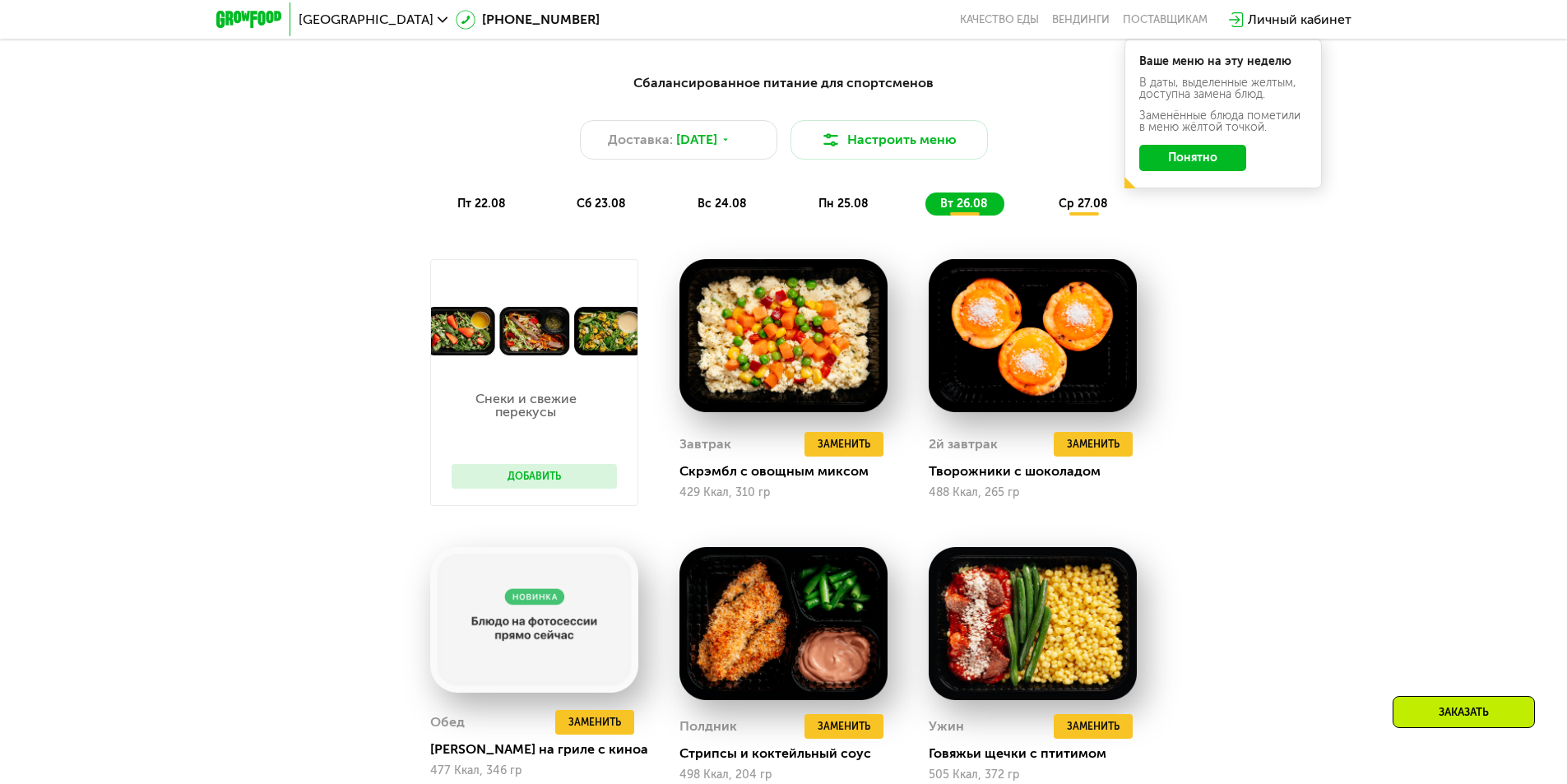
click at [1076, 210] on span "ср 27.08" at bounding box center [1083, 204] width 50 height 14
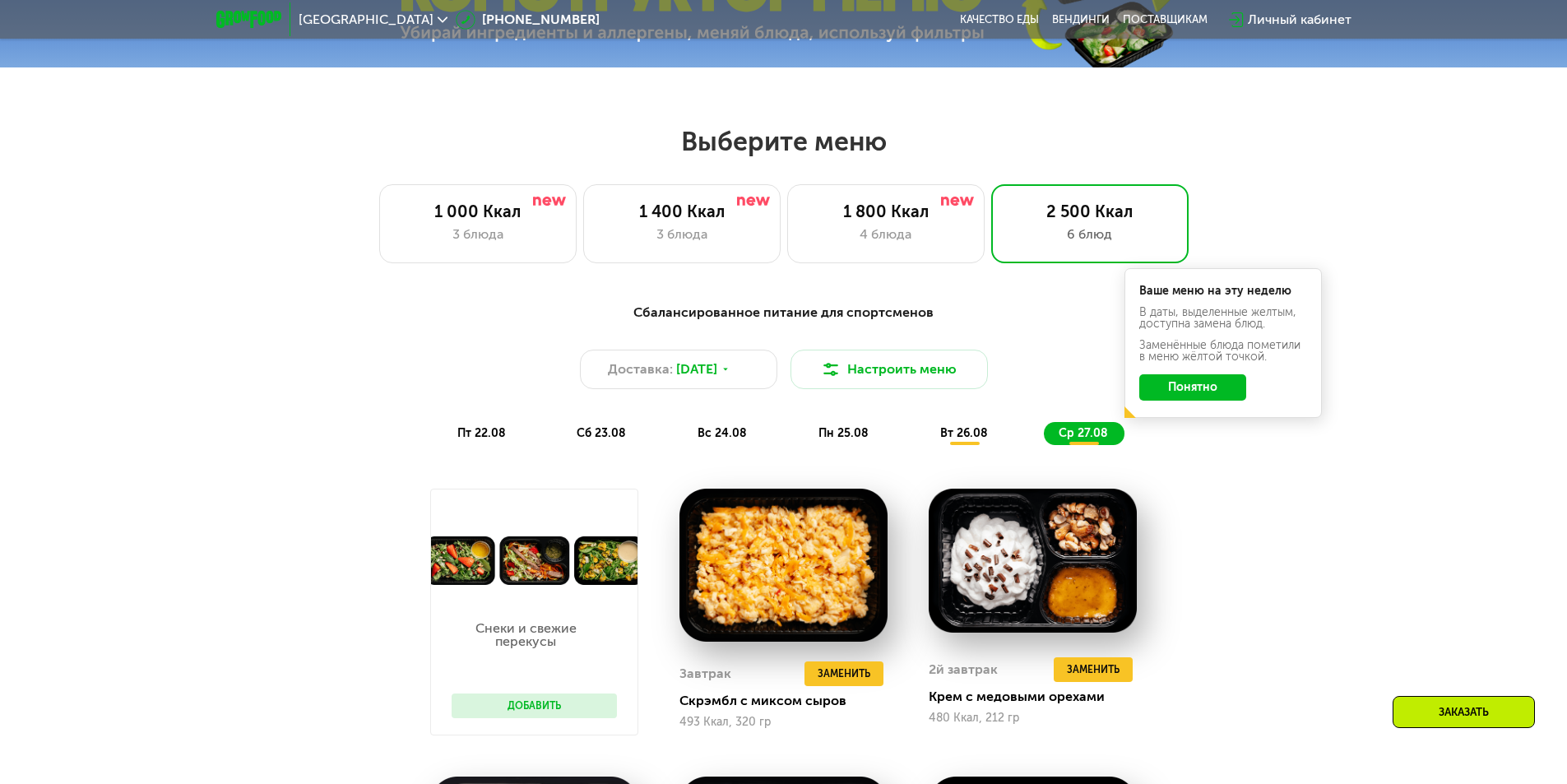
scroll to position [861, 0]
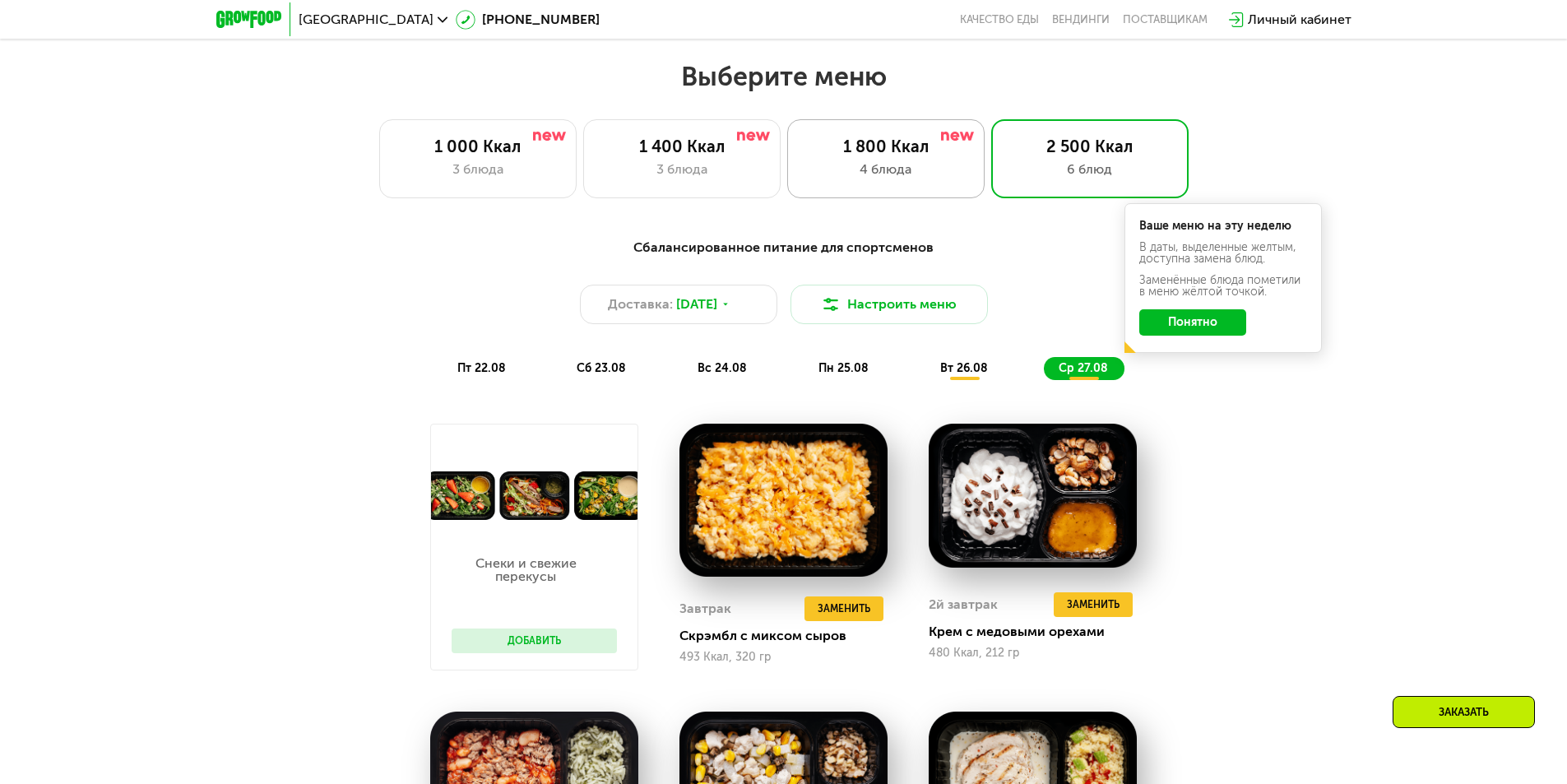
click at [928, 177] on div "4 блюда" at bounding box center [886, 169] width 163 height 19
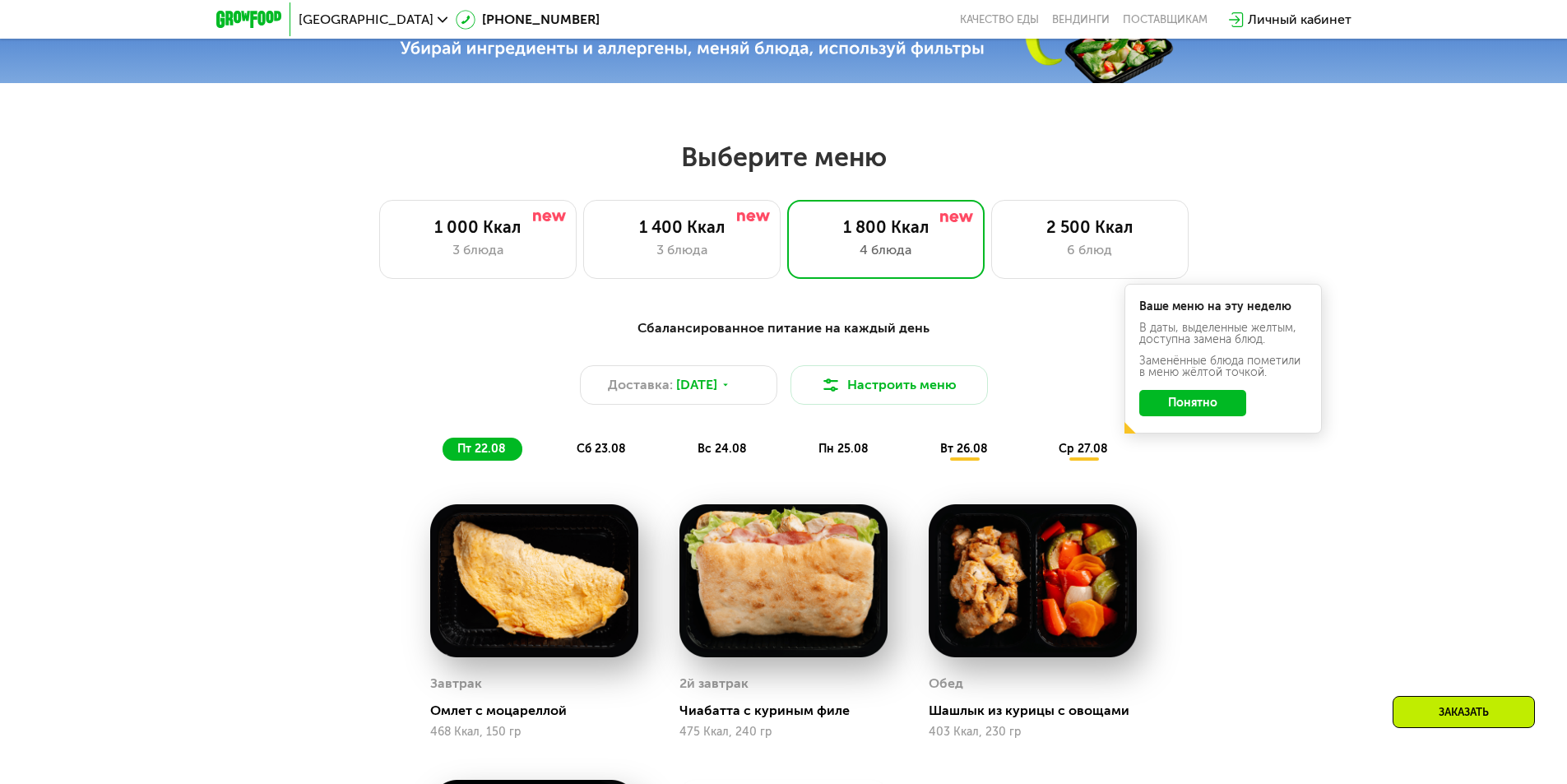
scroll to position [697, 0]
